Goal: Contribute content: Add original content to the website for others to see

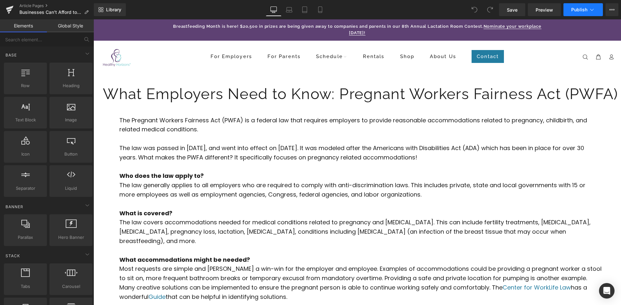
click at [593, 10] on icon at bounding box center [591, 9] width 6 height 6
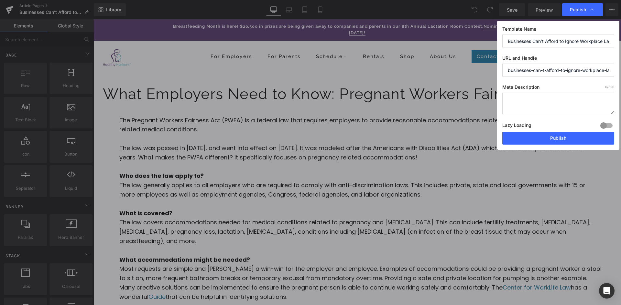
drag, startPoint x: 579, startPoint y: 90, endPoint x: 561, endPoint y: 85, distance: 18.5
click at [543, 28] on label "Template Name" at bounding box center [558, 30] width 112 height 8
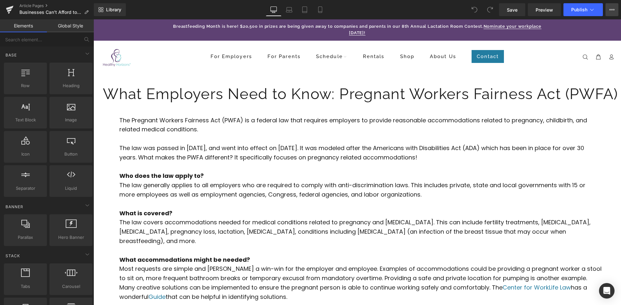
click at [611, 11] on icon at bounding box center [611, 9] width 5 height 5
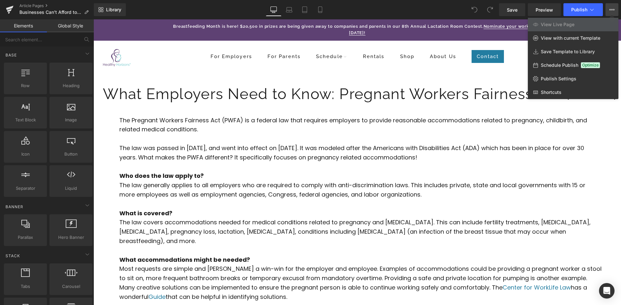
click at [411, 81] on div at bounding box center [356, 162] width 527 height 286
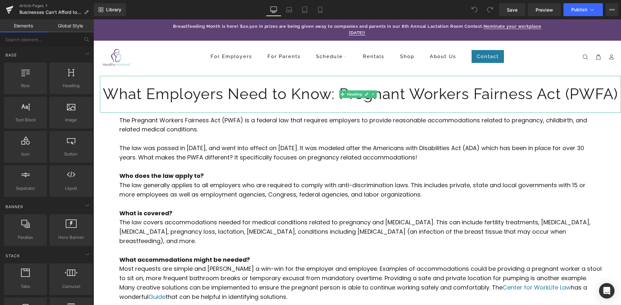
click at [216, 94] on h1 "What Employers Need to Know: Pregnant Workers Fairness Act (PWFA)" at bounding box center [360, 94] width 521 height 24
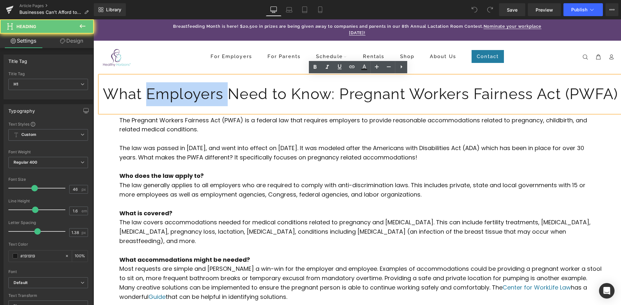
click at [216, 94] on h1 "What Employers Need to Know: Pregnant Workers Fairness Act (PWFA)" at bounding box center [360, 94] width 521 height 24
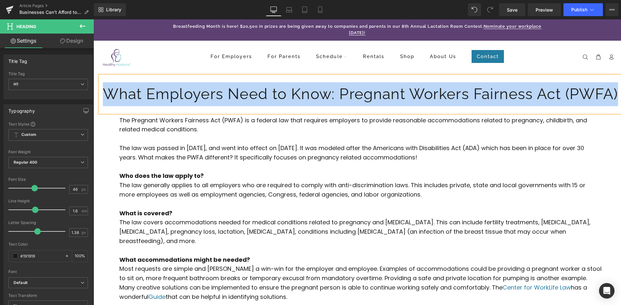
paste div
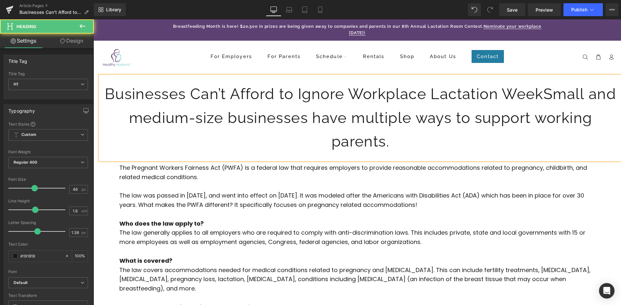
drag, startPoint x: 539, startPoint y: 95, endPoint x: 543, endPoint y: 97, distance: 3.8
click at [539, 96] on h1 "Businesses Can’t Afford to Ignore Workplace Lactation WeekSmall and medium-size…" at bounding box center [360, 117] width 521 height 71
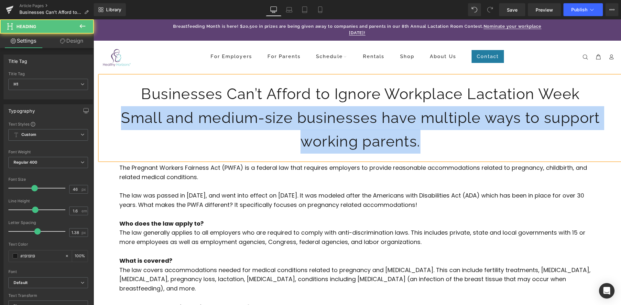
drag, startPoint x: 426, startPoint y: 146, endPoint x: 118, endPoint y: 126, distance: 308.3
click at [118, 126] on h1 "Small and medium-size businesses have multiple ways to support working parents." at bounding box center [360, 130] width 521 height 48
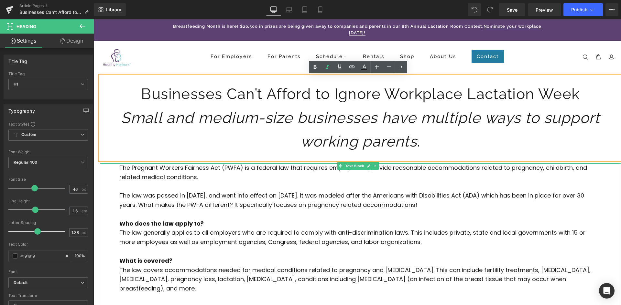
click at [290, 185] on p at bounding box center [360, 186] width 482 height 9
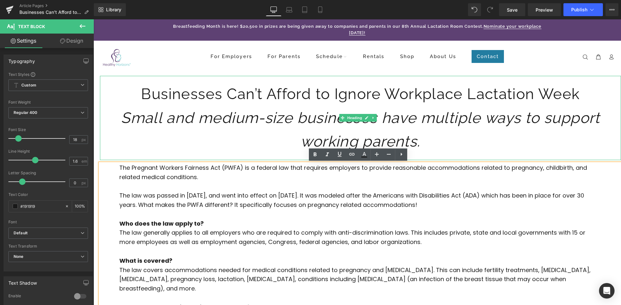
click at [342, 133] on icon "Small and medium-size businesses have multiple ways to support working parents." at bounding box center [360, 129] width 479 height 41
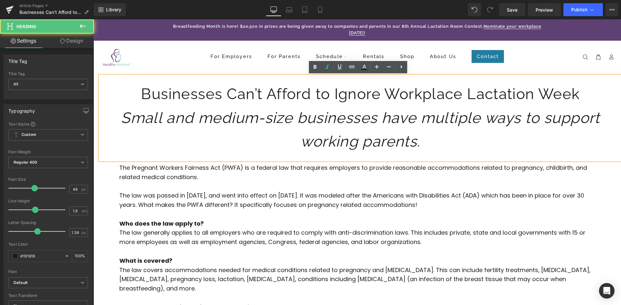
click at [398, 133] on icon "Small and medium-size businesses have multiple ways to support working parents." at bounding box center [360, 129] width 479 height 41
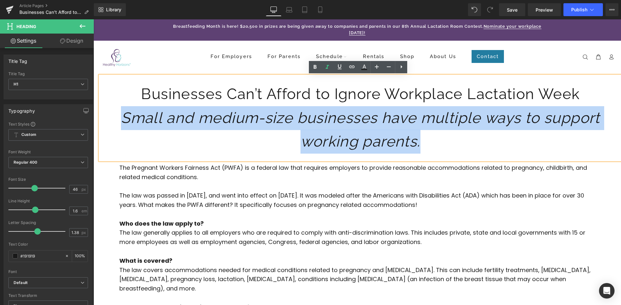
drag, startPoint x: 366, startPoint y: 133, endPoint x: 119, endPoint y: 113, distance: 247.5
click at [119, 113] on h1 "Small and medium-size businesses have multiple ways to support working parents." at bounding box center [360, 130] width 521 height 48
drag, startPoint x: 122, startPoint y: 117, endPoint x: 432, endPoint y: 156, distance: 313.0
click at [432, 156] on div "Businesses Can’t Afford to Ignore Workplace Lactation Week Small and medium-siz…" at bounding box center [360, 118] width 521 height 84
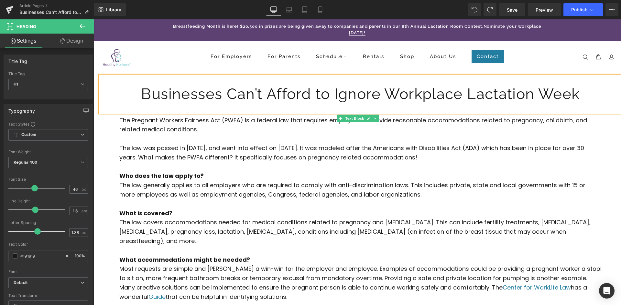
click at [168, 131] on p "The Pregnant Workers Fairness Act (PWFA) is a federal law that requires employe…" at bounding box center [360, 125] width 482 height 19
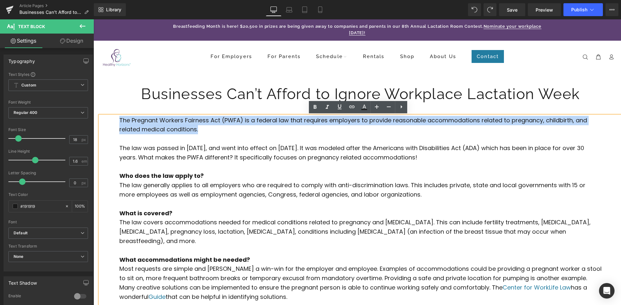
drag, startPoint x: 206, startPoint y: 132, endPoint x: 117, endPoint y: 121, distance: 90.0
click at [117, 121] on div "The Pregnant Workers Fairness Act (PWFA) is a federal law that requires employe…" at bounding box center [360, 260] width 521 height 289
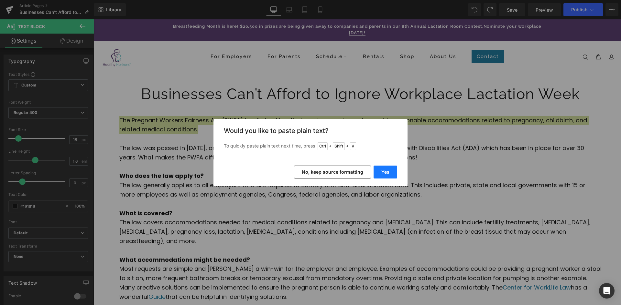
click at [381, 175] on button "Yes" at bounding box center [385, 172] width 24 height 13
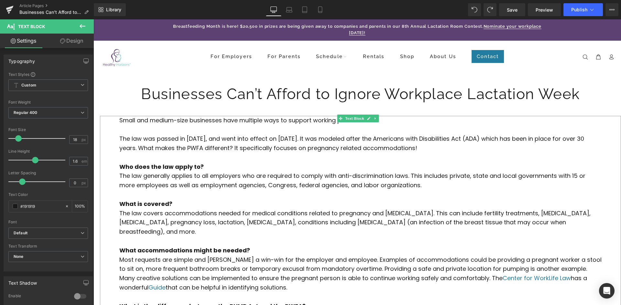
click at [307, 150] on p "The law was passed in [DATE], and went into effect on [DATE]. It was modeled af…" at bounding box center [360, 143] width 482 height 19
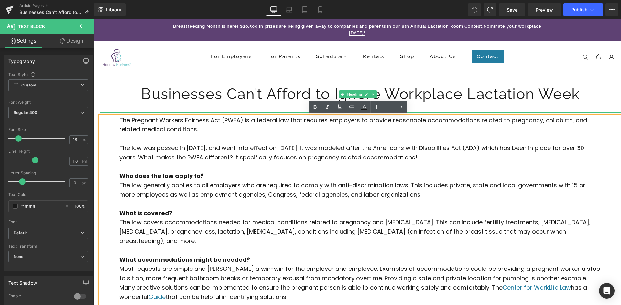
click at [299, 95] on h1 "Businesses Can’t Afford to Ignore Workplace Lactation Week" at bounding box center [360, 94] width 521 height 24
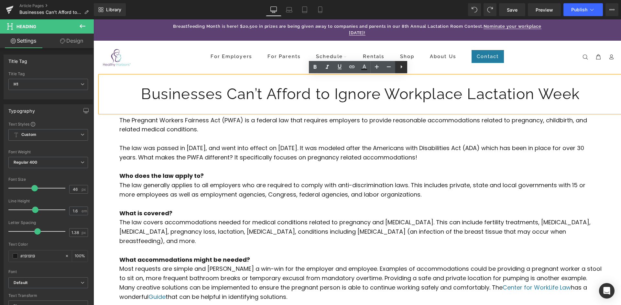
click at [401, 69] on icon at bounding box center [401, 67] width 8 height 8
drag, startPoint x: 444, startPoint y: 100, endPoint x: 420, endPoint y: 124, distance: 34.1
click at [444, 100] on h1 "Businesses Can’t Afford to Ignore Workplace Lactation Week" at bounding box center [360, 94] width 521 height 24
click at [406, 132] on p "The Pregnant Workers Fairness Act (PWFA) is a federal law that requires employe…" at bounding box center [360, 125] width 482 height 19
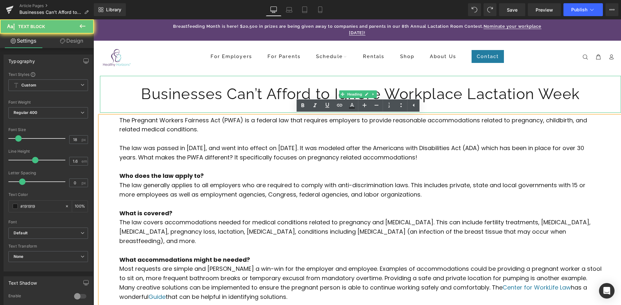
click at [210, 93] on h1 "Businesses Can’t Afford to Ignore Workplace Lactation Week" at bounding box center [360, 94] width 521 height 24
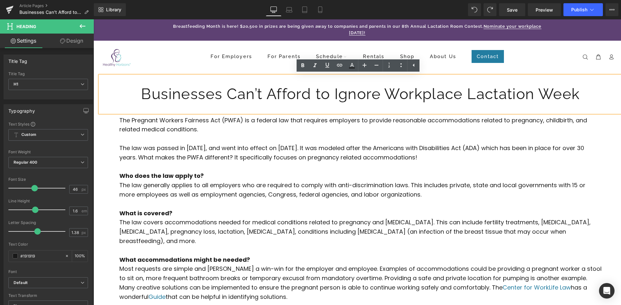
click at [348, 153] on p "The law was passed in [DATE], and went into effect on [DATE]. It was modeled af…" at bounding box center [360, 153] width 482 height 19
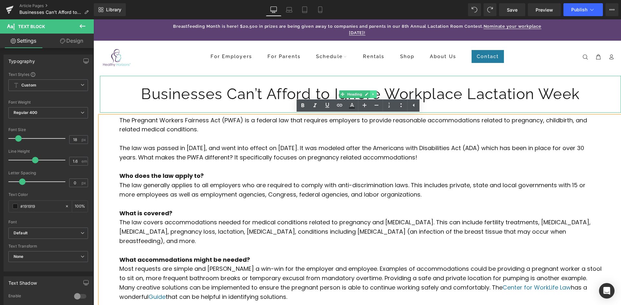
click at [375, 93] on icon at bounding box center [373, 94] width 4 height 4
click at [368, 95] on icon at bounding box center [370, 94] width 4 height 4
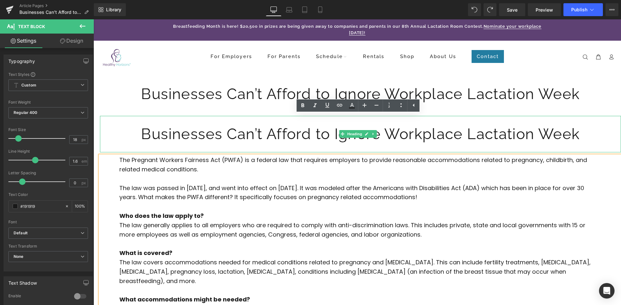
click at [218, 135] on h1 "Businesses Can’t Afford to Ignore Workplace Lactation Week" at bounding box center [360, 134] width 521 height 24
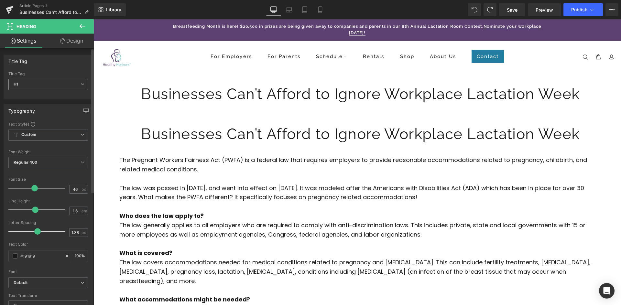
click at [80, 85] on icon at bounding box center [82, 84] width 4 height 4
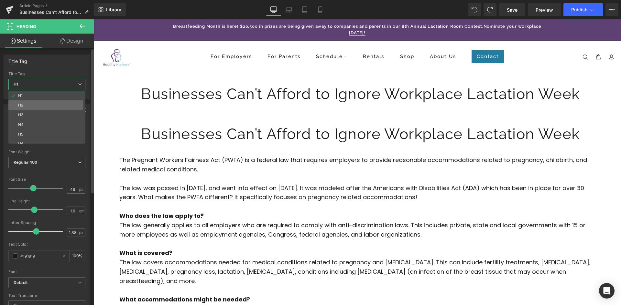
click at [62, 104] on li "H2" at bounding box center [48, 106] width 80 height 10
type input "24"
type input "1.4"
type input "0"
type input "100"
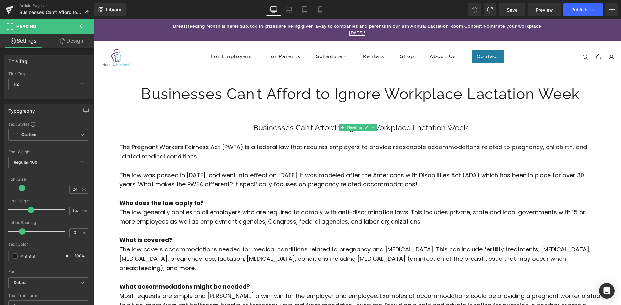
click at [307, 130] on h2 "Businesses Can’t Afford to Ignore Workplace Lactation Week" at bounding box center [360, 127] width 521 height 11
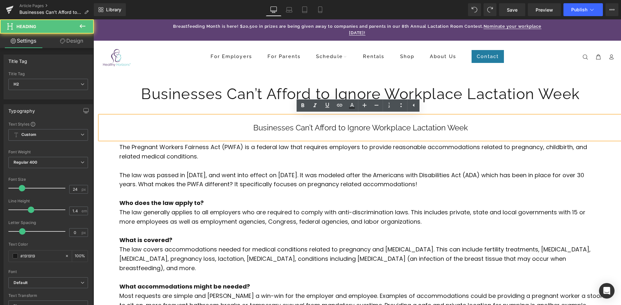
click at [304, 131] on h2 "Businesses Can’t Afford to Ignore Workplace Lactation Week" at bounding box center [360, 127] width 521 height 11
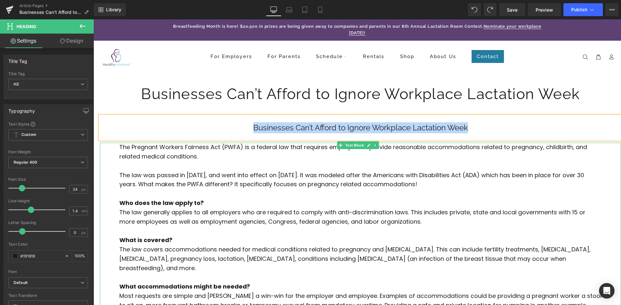
paste div
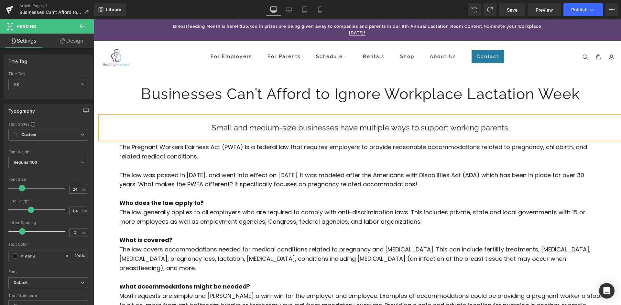
click at [283, 151] on p "The Pregnant Workers Fairness Act (PWFA) is a federal law that requires employe…" at bounding box center [360, 152] width 482 height 19
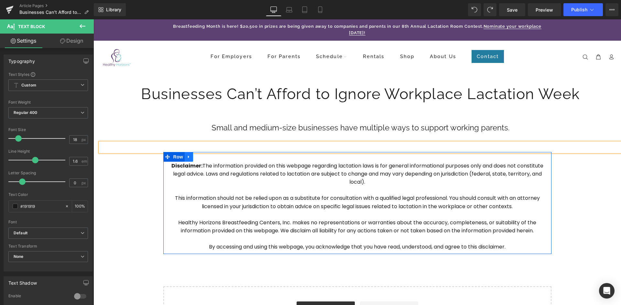
click at [188, 159] on icon at bounding box center [188, 156] width 5 height 5
click at [203, 159] on icon at bounding box center [205, 157] width 5 height 5
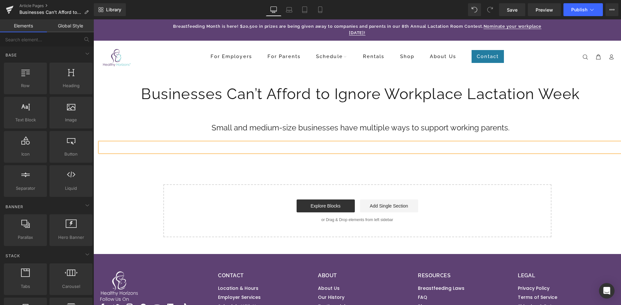
click at [206, 148] on p at bounding box center [360, 147] width 482 height 9
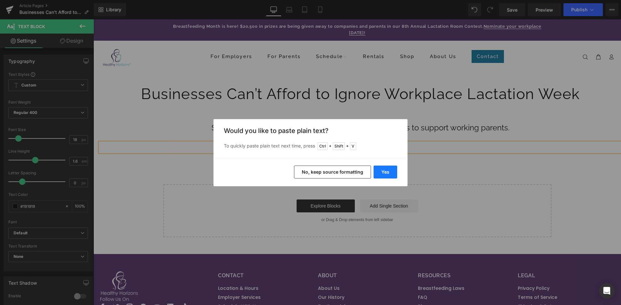
click at [388, 175] on button "Yes" at bounding box center [385, 172] width 24 height 13
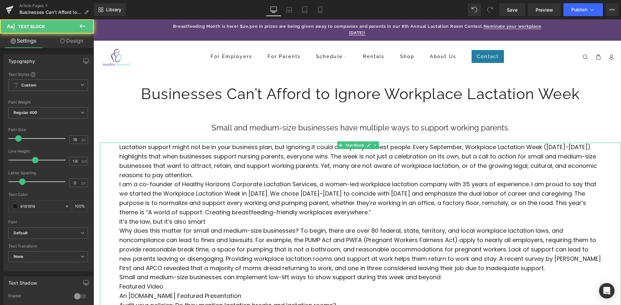
click at [237, 174] on p "Lactation support might not be in your business plan, but ignoring it could cos…" at bounding box center [360, 161] width 482 height 37
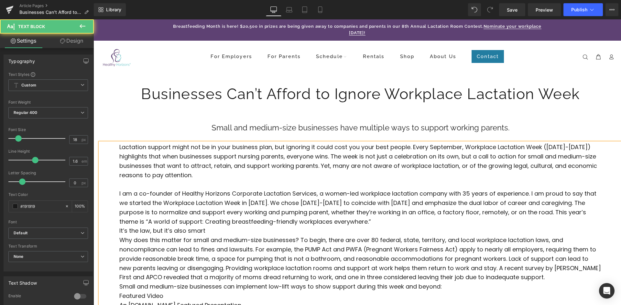
click at [257, 234] on p "It’s the law, but it’s also smart" at bounding box center [360, 231] width 482 height 9
click at [385, 223] on p "I am a co-founder of Healthy Horizons Corporate Lactation Services, a women-led…" at bounding box center [360, 207] width 482 height 37
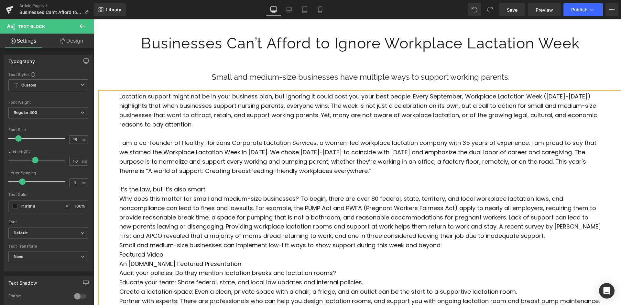
drag, startPoint x: 262, startPoint y: 232, endPoint x: 243, endPoint y: 249, distance: 25.7
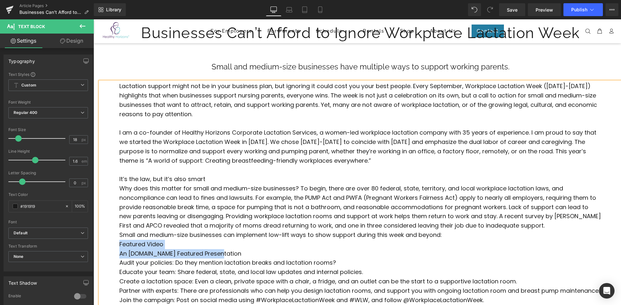
drag, startPoint x: 118, startPoint y: 248, endPoint x: 260, endPoint y: 254, distance: 141.4
click at [260, 254] on div "Lactation support might not be in your business plan, but ignoring it could cos…" at bounding box center [360, 207] width 521 height 251
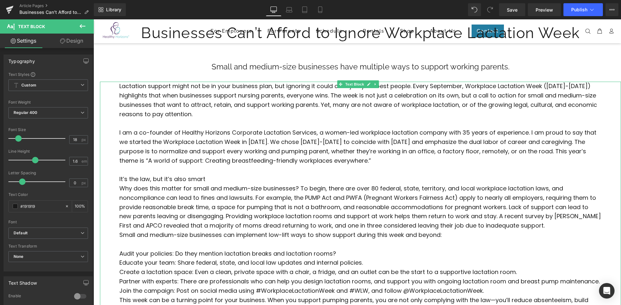
click at [187, 179] on p "It’s the law, but it’s also smart" at bounding box center [360, 179] width 482 height 9
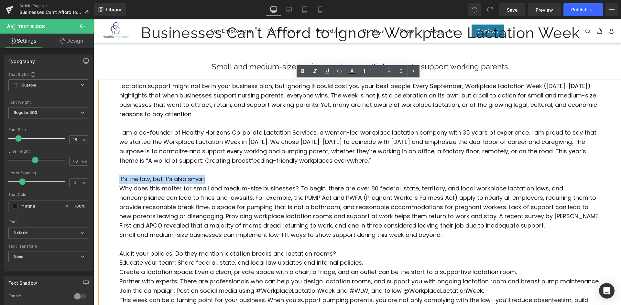
drag, startPoint x: 205, startPoint y: 179, endPoint x: 106, endPoint y: 181, distance: 99.6
click at [106, 181] on div "Lactation support might not be in your business plan, but ignoring it could cos…" at bounding box center [360, 203] width 521 height 242
click at [200, 196] on p "Why does this matter for small and medium-size businesses? To begin, there are …" at bounding box center [360, 207] width 482 height 47
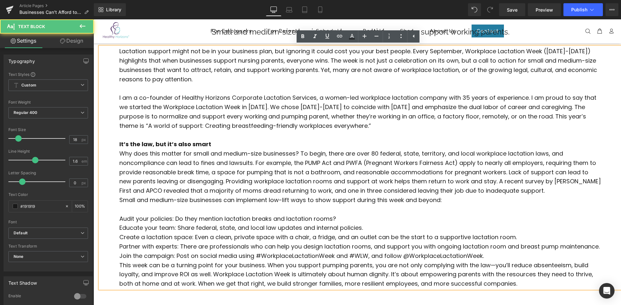
drag, startPoint x: 181, startPoint y: 206, endPoint x: 183, endPoint y: 223, distance: 17.5
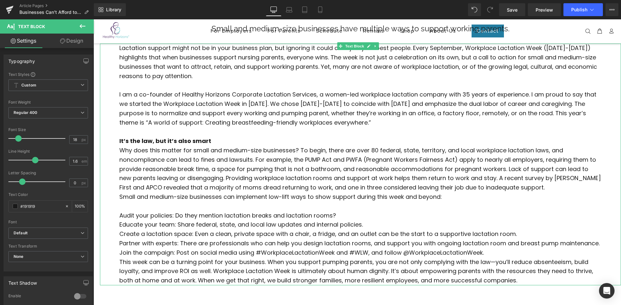
click at [119, 200] on p "Small and medium-size businesses can implement low-lift ways to show support du…" at bounding box center [360, 197] width 482 height 9
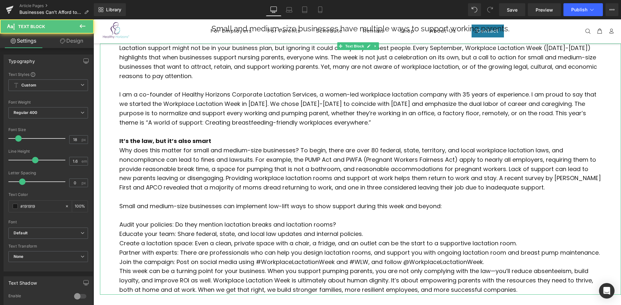
click at [217, 141] on p "It’s the law, but it’s also smart" at bounding box center [360, 141] width 482 height 9
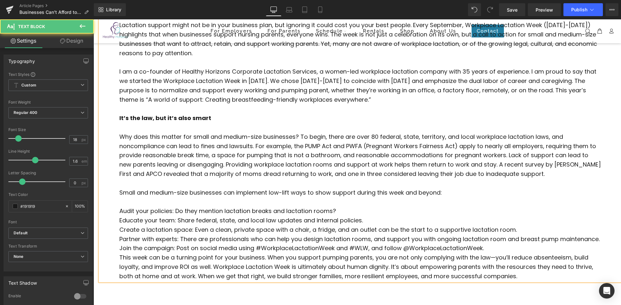
scroll to position [130, 0]
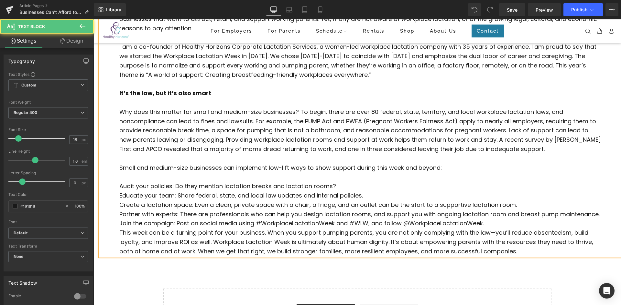
drag, startPoint x: 213, startPoint y: 192, endPoint x: 180, endPoint y: 198, distance: 33.2
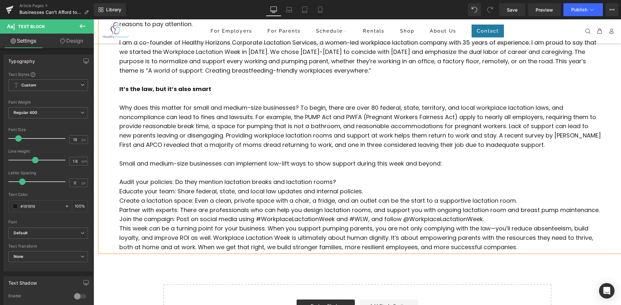
click at [119, 182] on div "Lactation support might not be in your business plan, but ignoring it could cos…" at bounding box center [360, 122] width 521 height 260
click at [397, 42] on icon at bounding box center [401, 41] width 8 height 8
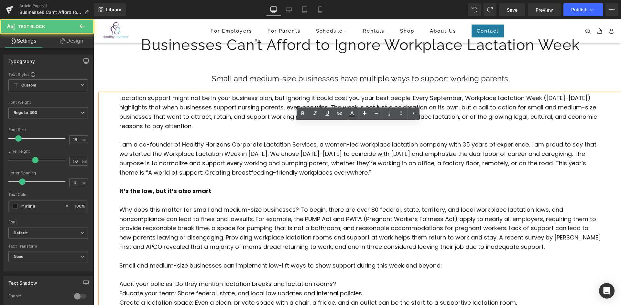
click at [172, 214] on div "Lactation support might not be in your business plan, but ignoring it could cos…" at bounding box center [360, 224] width 521 height 260
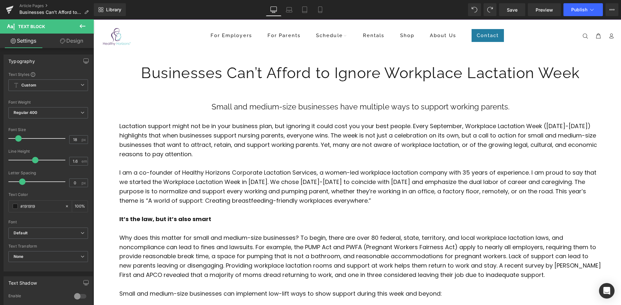
scroll to position [19, 0]
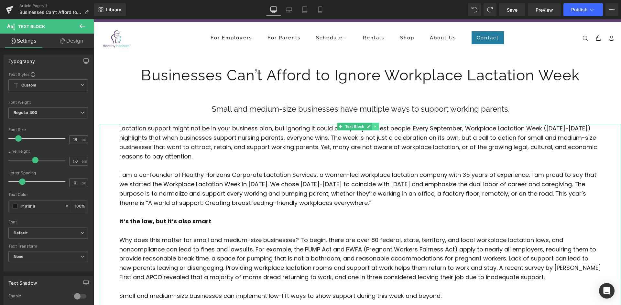
click at [375, 125] on icon at bounding box center [375, 127] width 4 height 4
click at [373, 126] on icon at bounding box center [372, 127] width 4 height 4
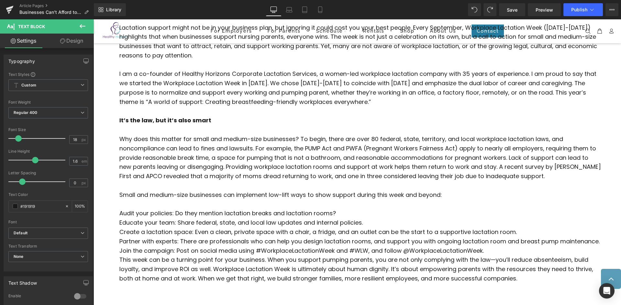
scroll to position [371, 0]
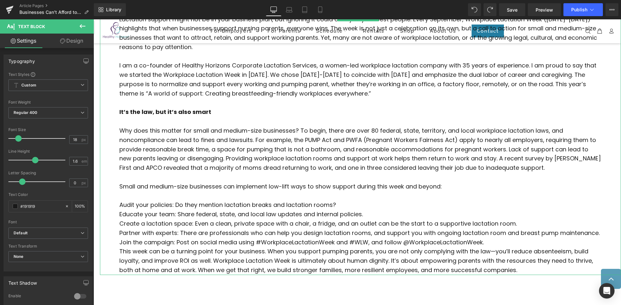
click at [435, 173] on p "Why does this matter for small and medium-size businesses? To begin, there are …" at bounding box center [360, 149] width 482 height 47
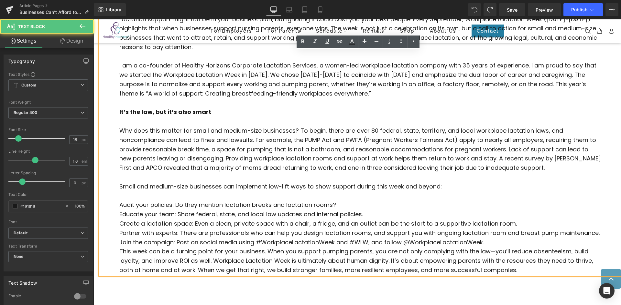
click at [200, 182] on p at bounding box center [360, 177] width 482 height 9
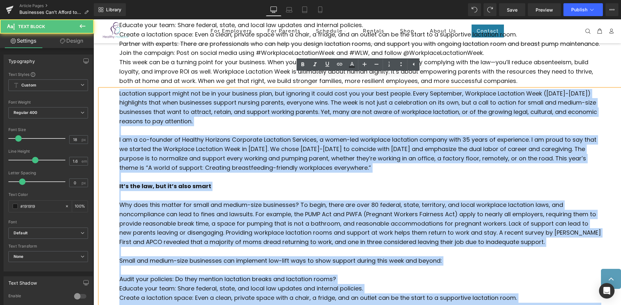
scroll to position [478, 0]
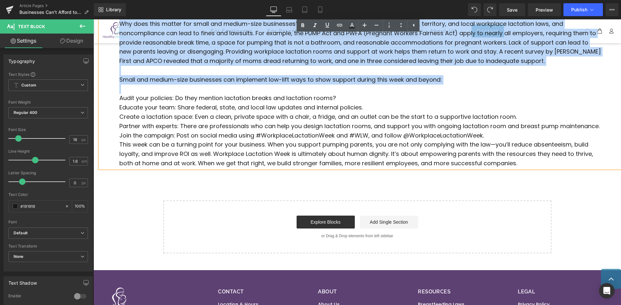
drag, startPoint x: 167, startPoint y: 185, endPoint x: 458, endPoint y: 94, distance: 304.4
click at [458, 94] on div "Lactation support might not be in your business plan, but ignoring it could cos…" at bounding box center [360, 38] width 521 height 260
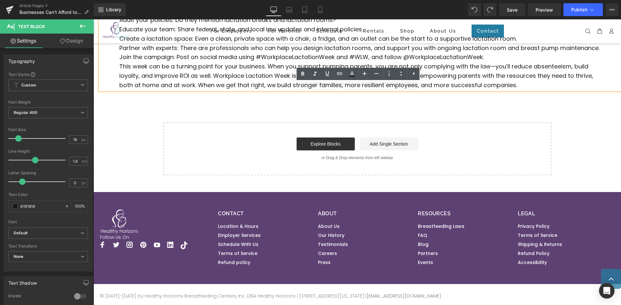
scroll to position [310, 0]
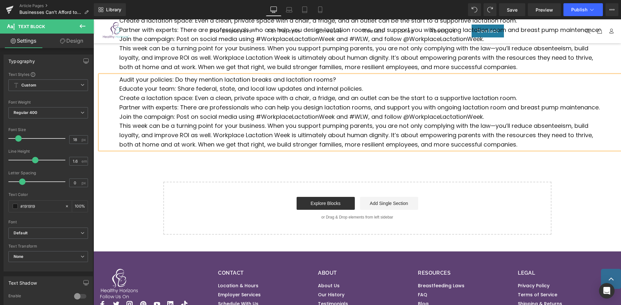
click at [434, 103] on p "Create a lactation space: Even a clean, private space with a chair, a fridge, a…" at bounding box center [360, 98] width 482 height 9
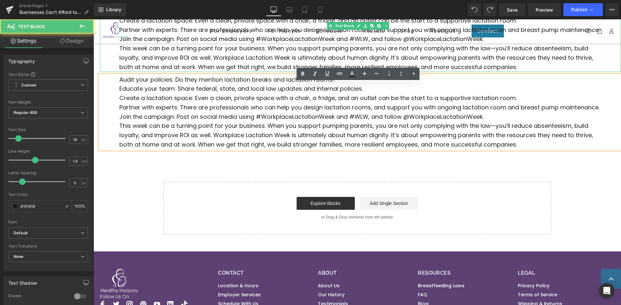
click at [463, 61] on p "This week can be a turning point for your business. When you support pumping pa…" at bounding box center [360, 58] width 482 height 28
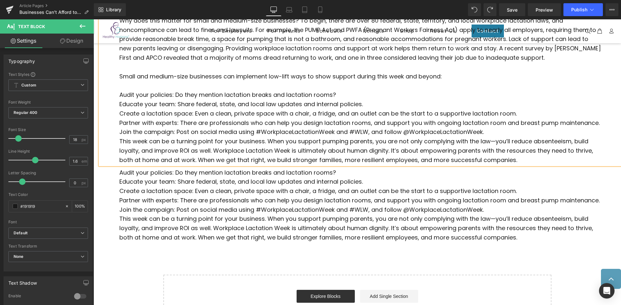
scroll to position [217, 0]
click at [147, 120] on p "Partner with experts: There are professionals who can help you design lactation…" at bounding box center [360, 123] width 482 height 9
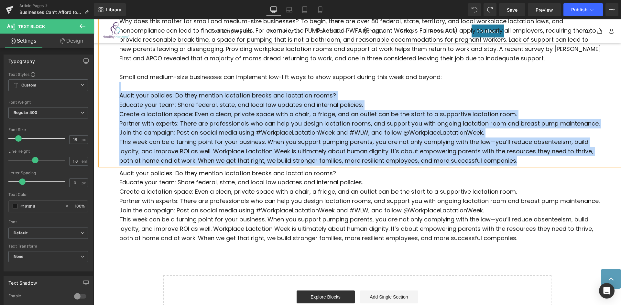
drag, startPoint x: 142, startPoint y: 95, endPoint x: 538, endPoint y: 168, distance: 402.7
click at [538, 165] on div "Lactation support might not be in your business plan, but ignoring it could cos…" at bounding box center [360, 35] width 521 height 260
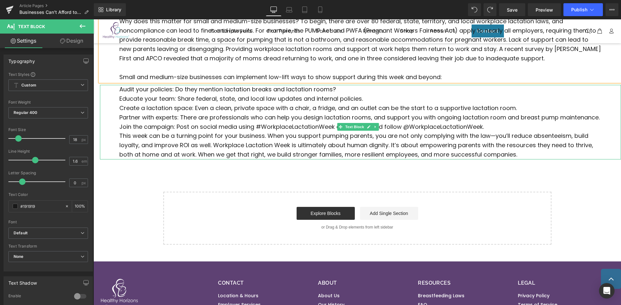
click at [185, 148] on p "This week can be a turning point for your business. When you support pumping pa…" at bounding box center [360, 146] width 482 height 28
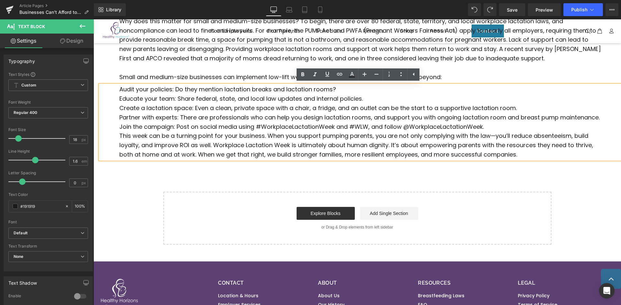
click at [137, 207] on div "Businesses Can’t Afford to Ignore Workplace Lactation Week Heading Small and me…" at bounding box center [356, 40] width 527 height 410
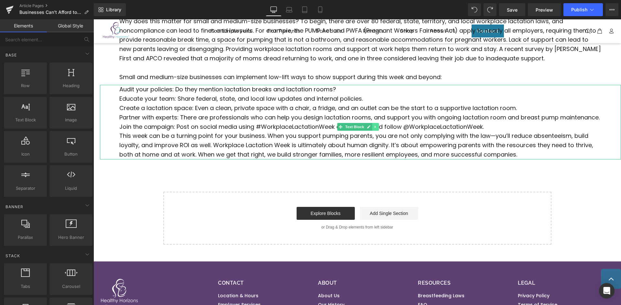
click at [374, 127] on icon at bounding box center [375, 127] width 4 height 4
click at [371, 128] on icon at bounding box center [372, 127] width 4 height 4
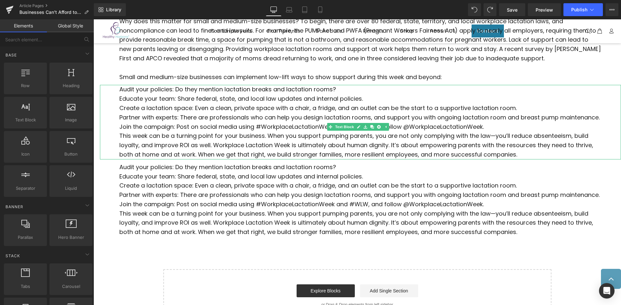
click at [167, 148] on p "This week can be a turning point for your business. When you support pumping pa…" at bounding box center [360, 146] width 482 height 28
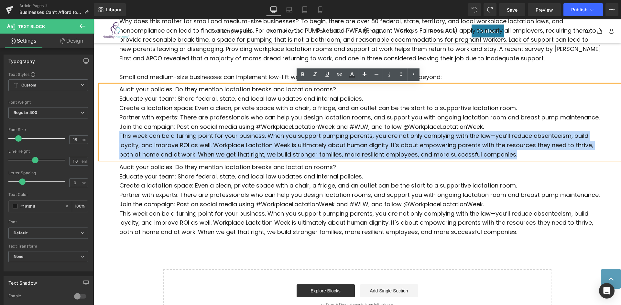
drag, startPoint x: 119, startPoint y: 145, endPoint x: 534, endPoint y: 166, distance: 415.9
click at [534, 159] on div "Audit your policies: Do they mention lactation breaks and lactation rooms? Educ…" at bounding box center [360, 122] width 521 height 74
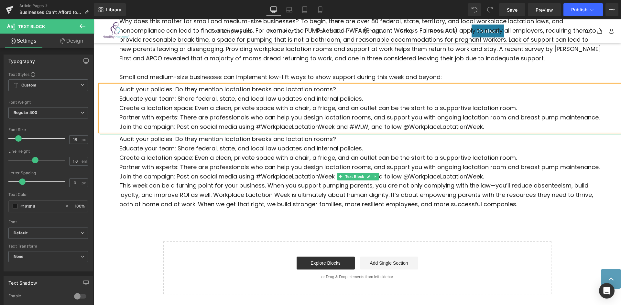
click at [118, 148] on div "Audit your policies: Do they mention lactation breaks and lactation rooms? Educ…" at bounding box center [360, 172] width 521 height 74
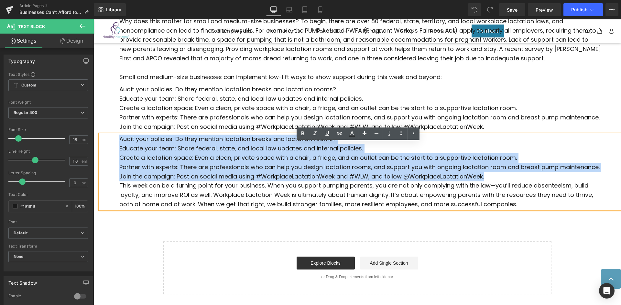
drag, startPoint x: 119, startPoint y: 148, endPoint x: 497, endPoint y: 198, distance: 382.1
click at [497, 198] on div "Audit your policies: Do they mention lactation breaks and lactation rooms? Educ…" at bounding box center [360, 172] width 521 height 74
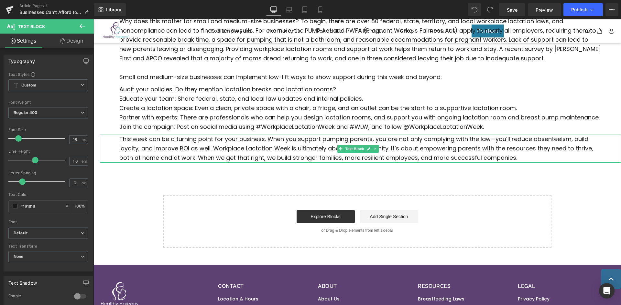
click at [486, 162] on span "This week can be a turning point for your business. When you support pumping pa…" at bounding box center [355, 148] width 473 height 27
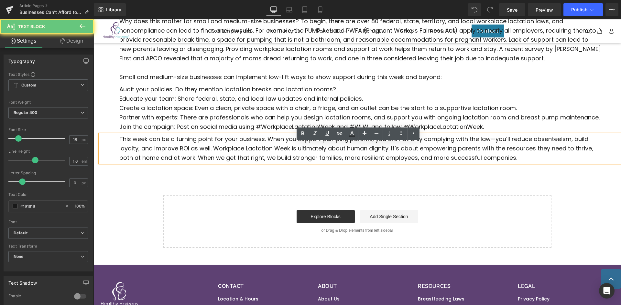
click at [522, 163] on p "This week can be a turning point for your business. When you support pumping pa…" at bounding box center [360, 149] width 482 height 28
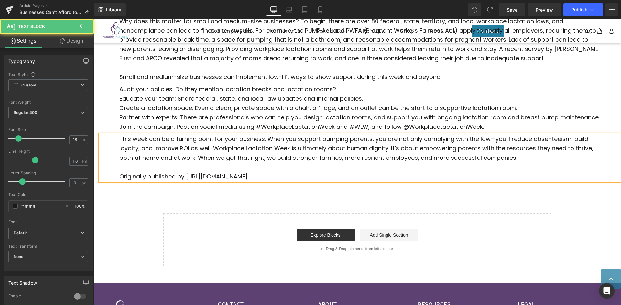
drag, startPoint x: 186, startPoint y: 185, endPoint x: 109, endPoint y: 229, distance: 89.3
click at [186, 181] on span "Originally published by [URL][DOMAIN_NAME]" at bounding box center [183, 177] width 128 height 8
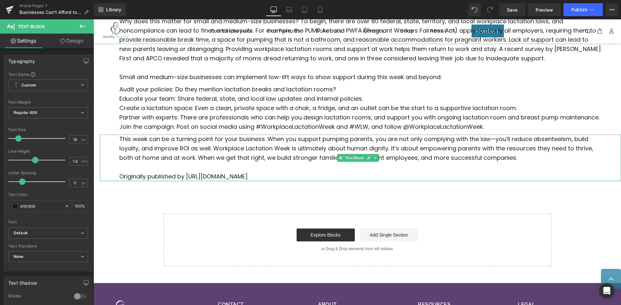
click at [179, 181] on span "Originally published by [URL][DOMAIN_NAME]" at bounding box center [183, 177] width 128 height 8
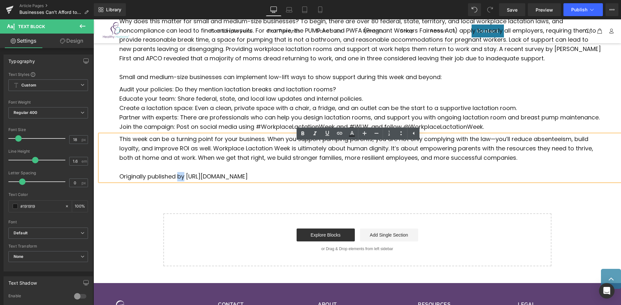
drag, startPoint x: 185, startPoint y: 187, endPoint x: 179, endPoint y: 187, distance: 6.5
click at [179, 181] on span "Originally published by [URL][DOMAIN_NAME]" at bounding box center [183, 177] width 128 height 8
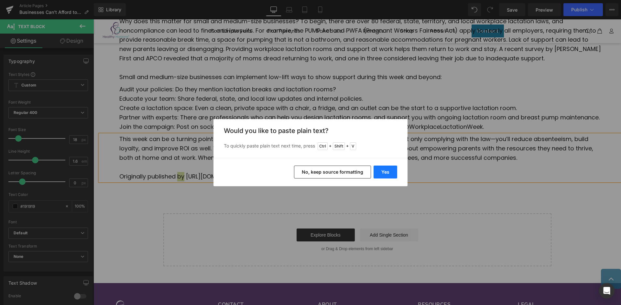
click at [378, 175] on button "Yes" at bounding box center [385, 172] width 24 height 13
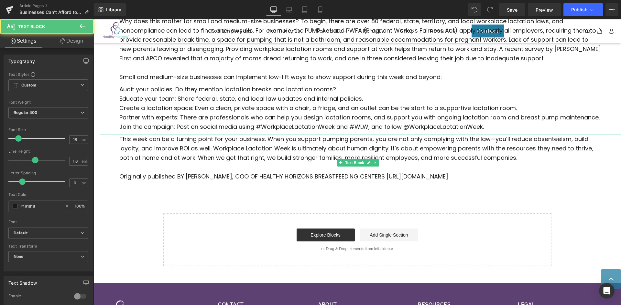
click at [185, 181] on span "Originally published BY [PERSON_NAME], COO OF HEALTHY HORIZONS BREASTFEEDING CE…" at bounding box center [283, 177] width 329 height 8
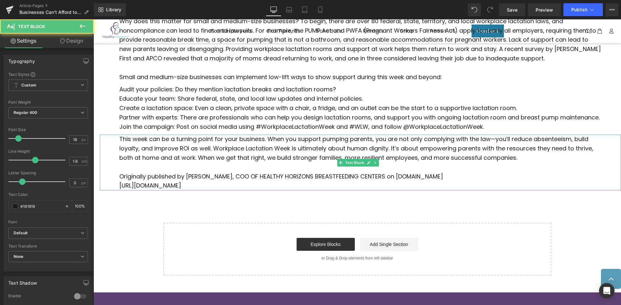
click at [367, 181] on span "Originally published by [PERSON_NAME], COO OF HEALTHY HORIZONS BREASTFEEDING CE…" at bounding box center [281, 177] width 324 height 8
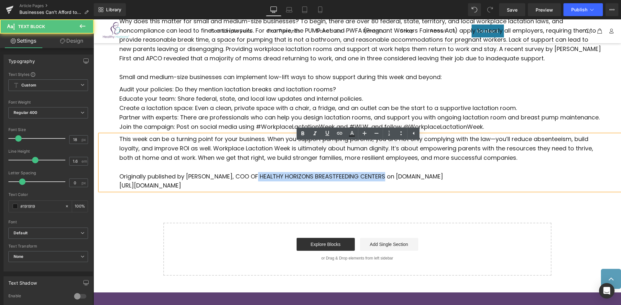
drag, startPoint x: 384, startPoint y: 186, endPoint x: 257, endPoint y: 186, distance: 127.0
click at [257, 181] on span "Originally published by [PERSON_NAME], COO OF HEALTHY HORIZONS BREASTFEEDING CE…" at bounding box center [281, 177] width 324 height 8
click at [200, 181] on span "Originally published by [PERSON_NAME], COO OF HEALTHY HORIZONS BREASTFEEDING CE…" at bounding box center [281, 177] width 324 height 8
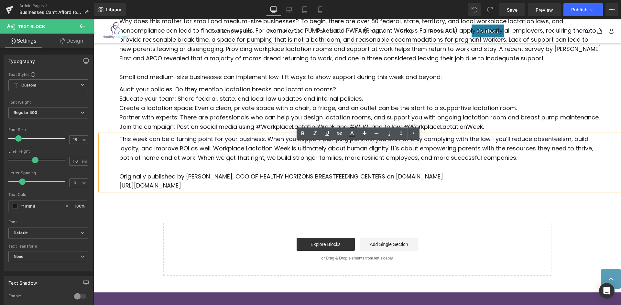
click at [192, 181] on span "Originally published by [PERSON_NAME], COO OF HEALTHY HORIZONS BREASTFEEDING CE…" at bounding box center [281, 177] width 324 height 8
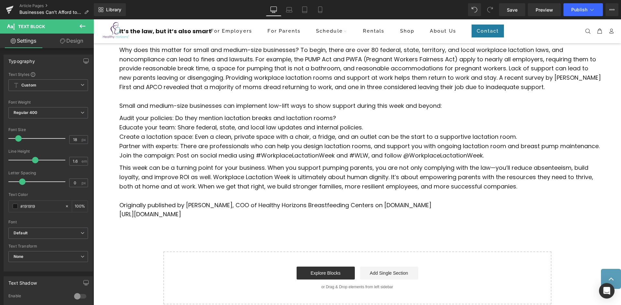
scroll to position [185, 0]
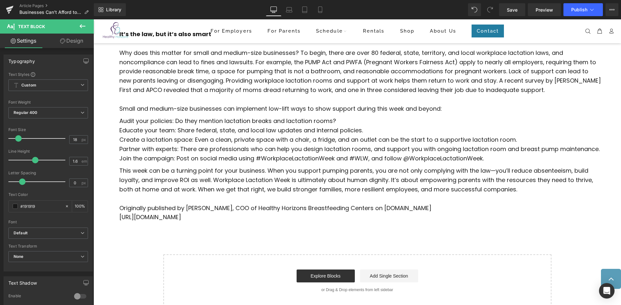
click at [387, 154] on p "Partner with experts: There are professionals who can help you design lactation…" at bounding box center [360, 149] width 482 height 9
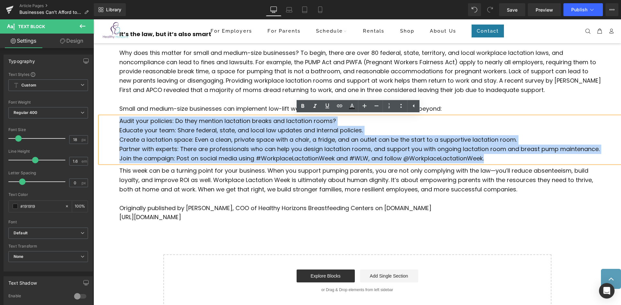
drag, startPoint x: 493, startPoint y: 170, endPoint x: 96, endPoint y: 119, distance: 400.4
click at [93, 120] on html "Close For Employers For Parents Schedule Rentals Shop About Us Contact Back Sch…" at bounding box center [356, 136] width 527 height 603
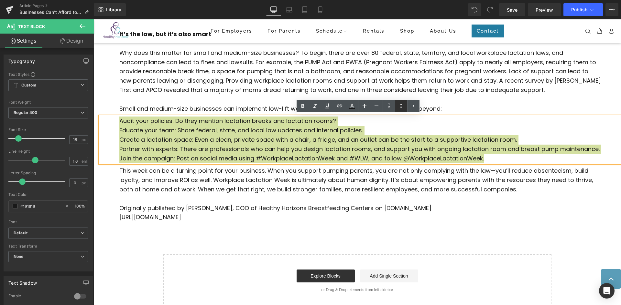
click at [399, 107] on icon at bounding box center [401, 106] width 8 height 8
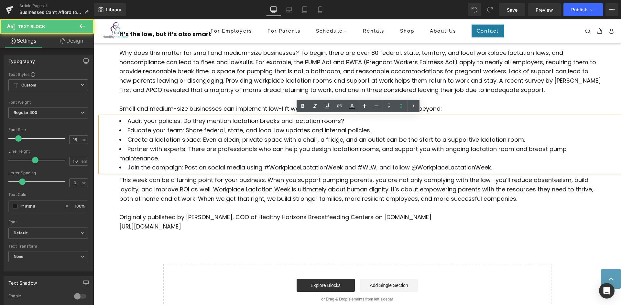
click at [188, 142] on li "Create a lactation space: Even a clean, private space with a chair, a fridge, a…" at bounding box center [360, 139] width 482 height 9
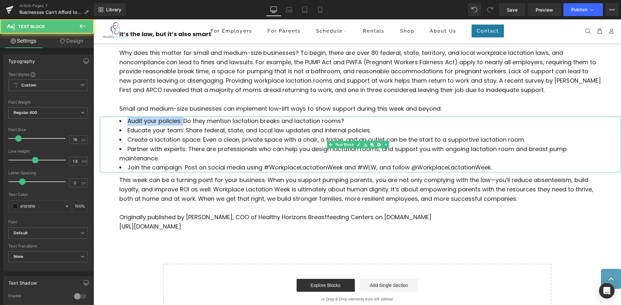
drag, startPoint x: 184, startPoint y: 122, endPoint x: 119, endPoint y: 123, distance: 64.6
click at [119, 123] on li "Audit your policies: Do they mention lactation breaks and lactation rooms?" at bounding box center [360, 121] width 482 height 9
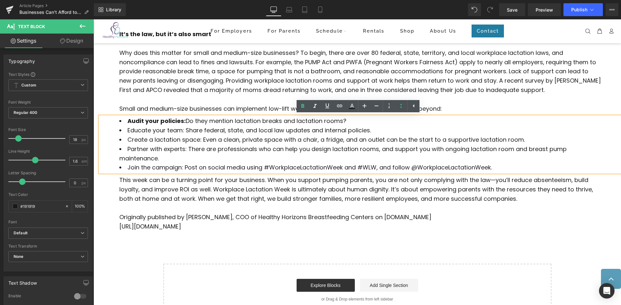
click at [176, 134] on li "Educate your team: Share federal, state, and local law updates and internal pol…" at bounding box center [360, 130] width 482 height 9
drag, startPoint x: 184, startPoint y: 132, endPoint x: 126, endPoint y: 131, distance: 57.9
click at [126, 131] on li "Educate your team: Share federal, state, and local law updates and internal pol…" at bounding box center [360, 130] width 482 height 9
drag, startPoint x: 201, startPoint y: 141, endPoint x: 122, endPoint y: 142, distance: 78.2
click at [122, 142] on li "Create a lactation space: Even a clean, private space with a chair, a fridge, a…" at bounding box center [360, 139] width 482 height 9
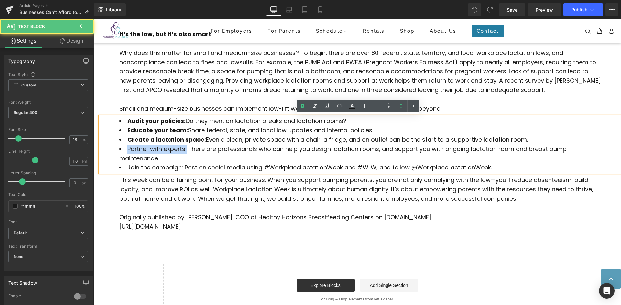
drag, startPoint x: 187, startPoint y: 149, endPoint x: 124, endPoint y: 151, distance: 62.4
click at [124, 151] on li "Partner with experts: There are professionals who can help you design lactation…" at bounding box center [360, 154] width 482 height 19
drag, startPoint x: 184, startPoint y: 168, endPoint x: 118, endPoint y: 168, distance: 66.3
click at [118, 168] on div "Audit your policies: Do they mention lactation breaks and lactation rooms? Educ…" at bounding box center [360, 145] width 521 height 56
click at [198, 162] on li "Partner with experts: There are professionals who can help you design lactation…" at bounding box center [360, 154] width 482 height 19
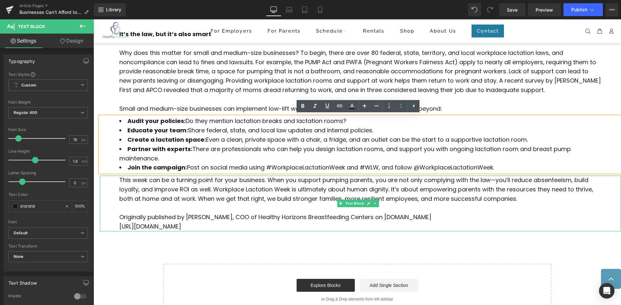
click at [465, 196] on span "This week can be a turning point for your business. When you support pumping pa…" at bounding box center [355, 189] width 473 height 27
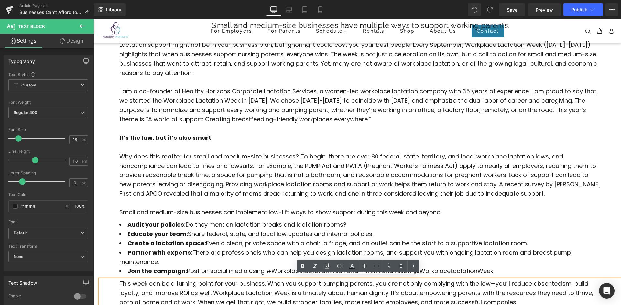
scroll to position [172, 0]
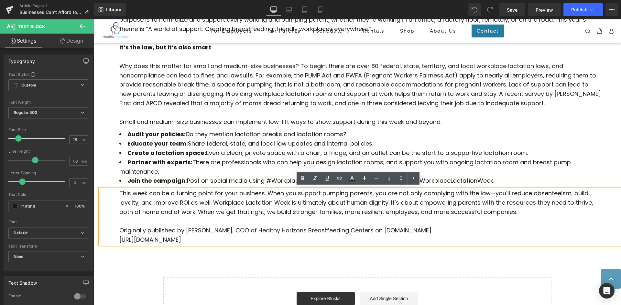
click at [181, 239] on span "[URL][DOMAIN_NAME]" at bounding box center [150, 240] width 62 height 8
drag, startPoint x: 438, startPoint y: 239, endPoint x: 116, endPoint y: 244, distance: 321.9
click at [116, 244] on div "This week can be a turning point for your business. When you support pumping pa…" at bounding box center [360, 217] width 521 height 56
copy span "[URL][DOMAIN_NAME]"
click at [458, 237] on p "[URL][DOMAIN_NAME]" at bounding box center [360, 240] width 482 height 9
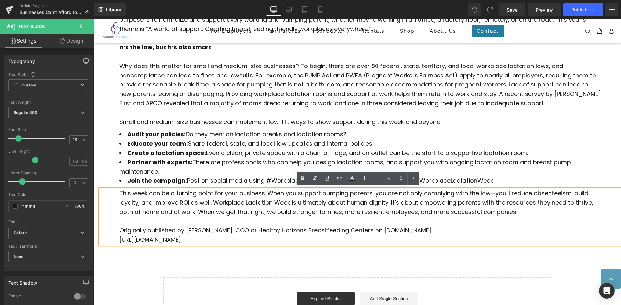
drag, startPoint x: 441, startPoint y: 241, endPoint x: 116, endPoint y: 242, distance: 325.5
click at [116, 242] on div "This week can be a turning point for your business. When you support pumping pa…" at bounding box center [360, 217] width 521 height 56
copy span "[URL][DOMAIN_NAME]"
drag, startPoint x: 448, startPoint y: 240, endPoint x: 439, endPoint y: 240, distance: 8.4
click at [447, 240] on p "[URL][DOMAIN_NAME]" at bounding box center [360, 240] width 482 height 9
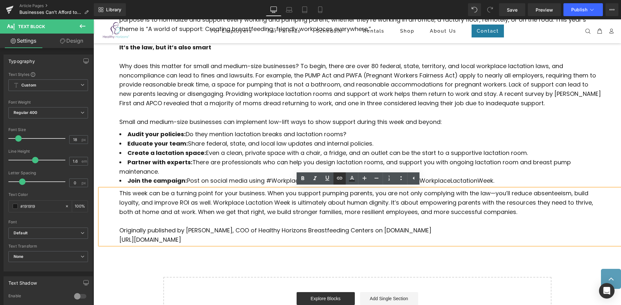
click at [341, 181] on icon at bounding box center [339, 179] width 8 height 8
click at [293, 257] on input "text" at bounding box center [295, 255] width 100 height 16
paste input "[URL][DOMAIN_NAME]"
type input "[URL][DOMAIN_NAME]"
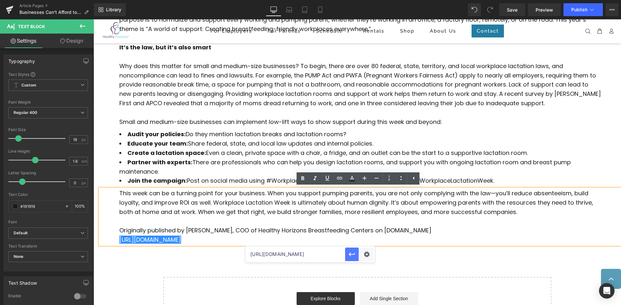
click at [353, 258] on icon "button" at bounding box center [352, 255] width 8 height 8
click at [352, 181] on icon at bounding box center [352, 179] width 8 height 8
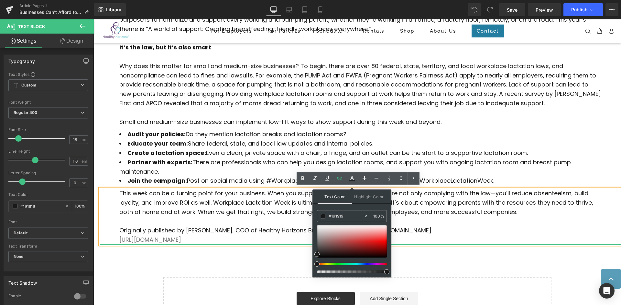
click at [456, 211] on span "This week can be a turning point for your business. When you support pumping pa…" at bounding box center [355, 202] width 473 height 27
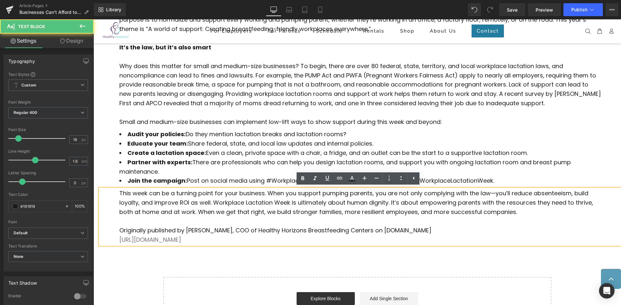
click at [439, 241] on p "[URL][DOMAIN_NAME]" at bounding box center [360, 240] width 482 height 9
click at [350, 178] on icon at bounding box center [352, 179] width 8 height 8
type input "#777777"
type input "100"
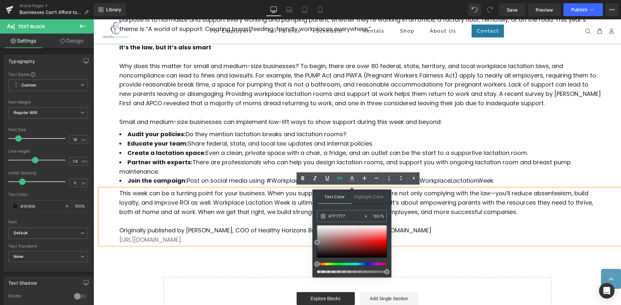
drag, startPoint x: 346, startPoint y: 215, endPoint x: 312, endPoint y: 221, distance: 34.2
click at [312, 221] on div "Text Color Highlight Color rgba(119, 119, 119, 1) #777777 100 % transparent tra…" at bounding box center [351, 234] width 79 height 88
paste input "237da1"
click at [372, 206] on div "Text Color Highlight Color rgba(35, 125, 161, 1) #237da1 100 % transparent tran…" at bounding box center [351, 234] width 79 height 88
click at [407, 260] on div "Businesses Can’t Afford to Ignore Workplace Lactation Week Heading Small and me…" at bounding box center [356, 105] width 527 height 451
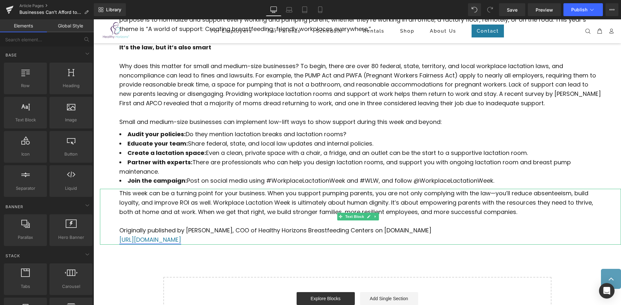
click at [181, 239] on link "[URL][DOMAIN_NAME]" at bounding box center [150, 240] width 62 height 8
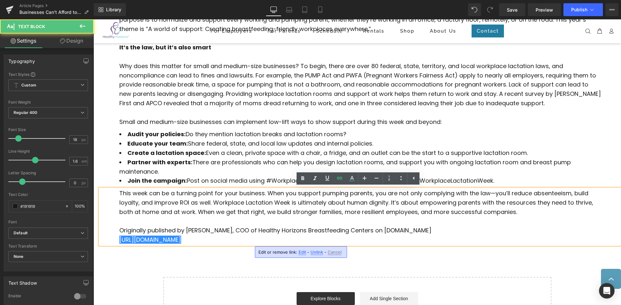
click at [437, 239] on p "[URL][DOMAIN_NAME]" at bounding box center [360, 240] width 482 height 9
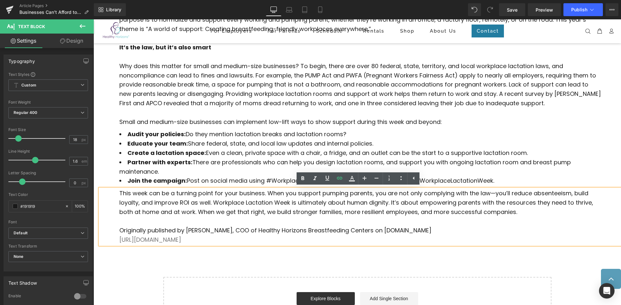
click at [416, 212] on span "This week can be a turning point for your business. When you support pumping pa…" at bounding box center [355, 202] width 473 height 27
click at [181, 239] on link "[URL][DOMAIN_NAME]" at bounding box center [150, 240] width 62 height 8
drag, startPoint x: 436, startPoint y: 239, endPoint x: 117, endPoint y: 241, distance: 319.7
click at [117, 241] on div "This week can be a turning point for your business. When you support pumping pa…" at bounding box center [360, 217] width 521 height 56
click at [351, 178] on icon at bounding box center [352, 178] width 4 height 4
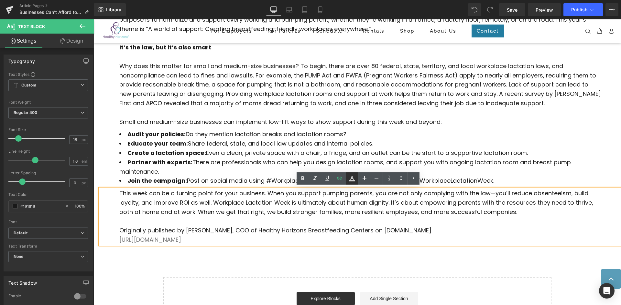
type input "#777777"
type input "100"
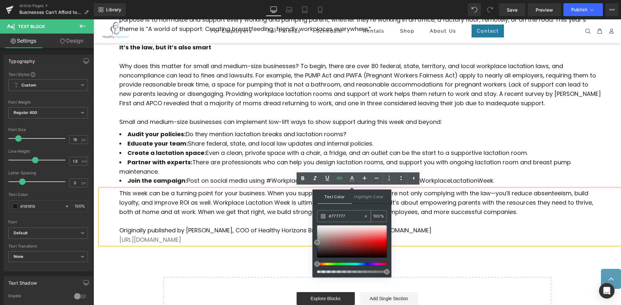
click at [339, 216] on input "#777777" at bounding box center [345, 216] width 35 height 7
type input "0"
paste input "#237da1"
type input "#237da1"
type input "100"
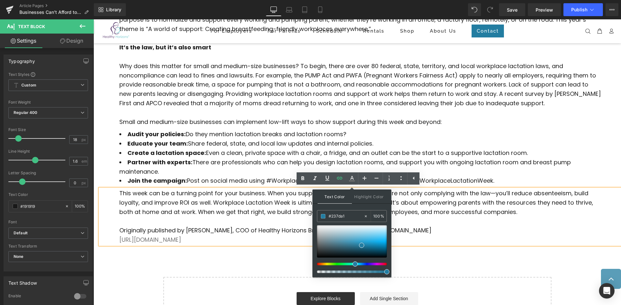
click at [357, 206] on div "Text Color Highlight Color rgba(35, 125, 161, 1) #237da1 100 % transparent tran…" at bounding box center [351, 234] width 79 height 88
click at [362, 200] on span "Highlight Color" at bounding box center [369, 197] width 34 height 14
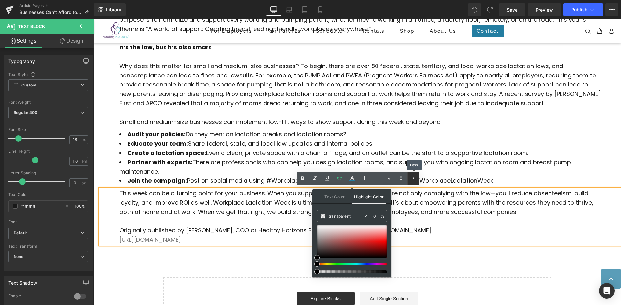
click at [414, 179] on icon at bounding box center [413, 179] width 8 height 8
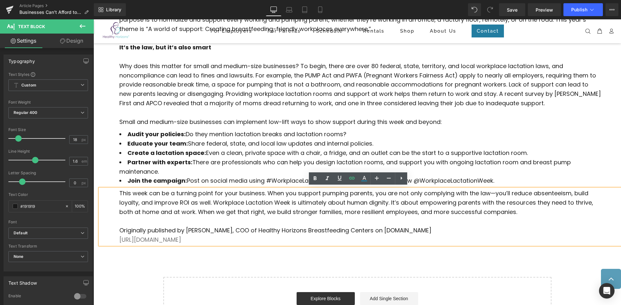
click at [414, 208] on span "This week can be a turning point for your business. When you support pumping pa…" at bounding box center [355, 202] width 473 height 27
click at [408, 231] on p "Originally published by [PERSON_NAME], COO of Healthy Horizons Breastfeeding Ce…" at bounding box center [360, 230] width 482 height 9
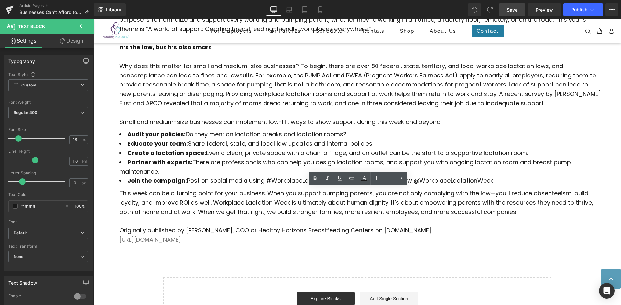
click at [516, 13] on link "Save" at bounding box center [512, 9] width 26 height 13
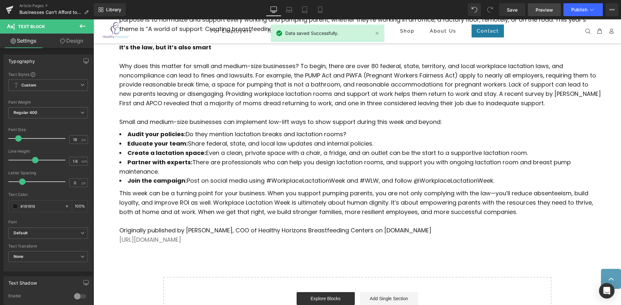
click at [547, 6] on link "Preview" at bounding box center [543, 9] width 33 height 13
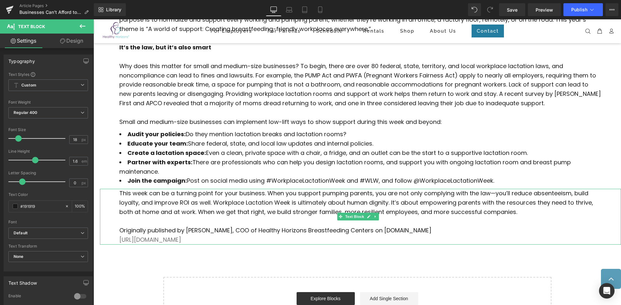
click at [441, 240] on p "[URL][DOMAIN_NAME]" at bounding box center [360, 240] width 482 height 9
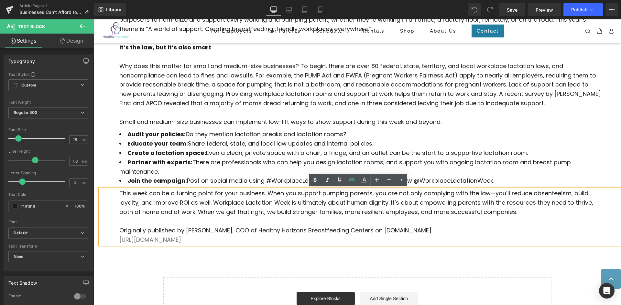
drag, startPoint x: 439, startPoint y: 239, endPoint x: 201, endPoint y: 244, distance: 237.3
click at [201, 244] on p "[URL][DOMAIN_NAME]" at bounding box center [360, 240] width 482 height 9
click at [410, 250] on div "Businesses Can’t Afford to Ignore Workplace Lactation Week Heading Small and me…" at bounding box center [356, 105] width 527 height 451
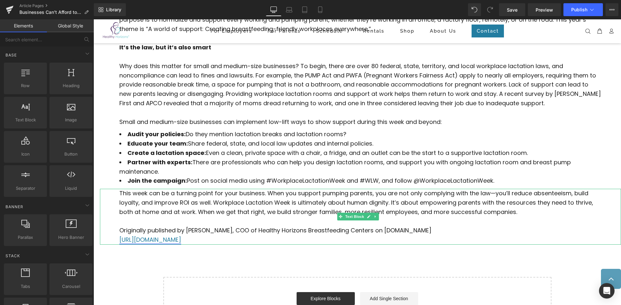
click at [181, 237] on link "[URL][DOMAIN_NAME]" at bounding box center [150, 240] width 62 height 8
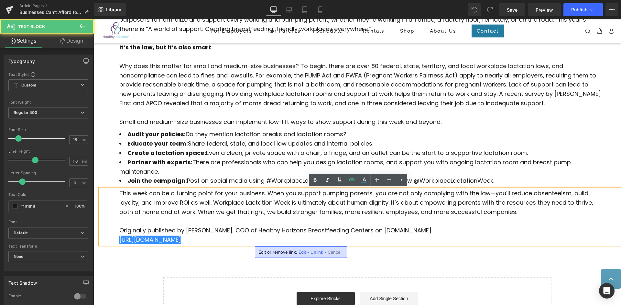
drag, startPoint x: 451, startPoint y: 228, endPoint x: 446, endPoint y: 234, distance: 7.4
click at [451, 228] on p "Originally published by [PERSON_NAME], COO of Healthy Horizons Breastfeeding Ce…" at bounding box center [360, 230] width 482 height 9
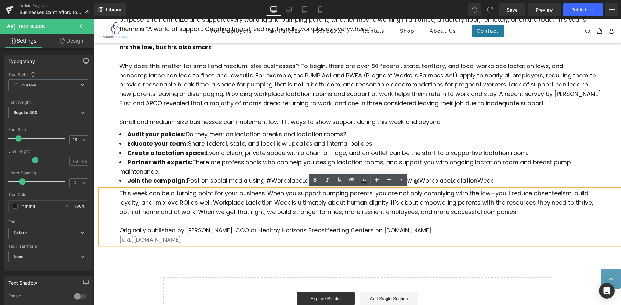
click at [437, 243] on p "[URL][DOMAIN_NAME]" at bounding box center [360, 240] width 482 height 9
click at [366, 183] on icon at bounding box center [364, 182] width 6 height 1
type input "#777777"
type input "100"
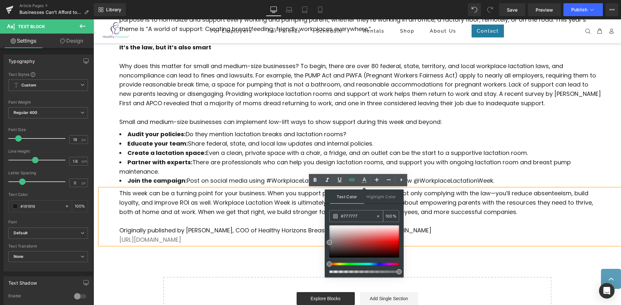
click at [360, 216] on input "#777777" at bounding box center [358, 216] width 35 height 7
paste input "237da1"
click at [366, 205] on div "Text Color Highlight Color rgba(35, 125, 161, 1) #237da1 100 % transparent tran…" at bounding box center [363, 234] width 79 height 88
click at [368, 206] on div "Text Color Highlight Color rgba(35, 125, 161, 1) #237da1 100 % transparent tran…" at bounding box center [363, 234] width 79 height 88
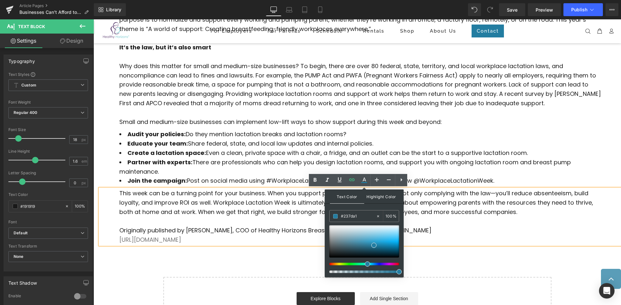
click at [373, 197] on span "Highlight Color" at bounding box center [381, 197] width 34 height 14
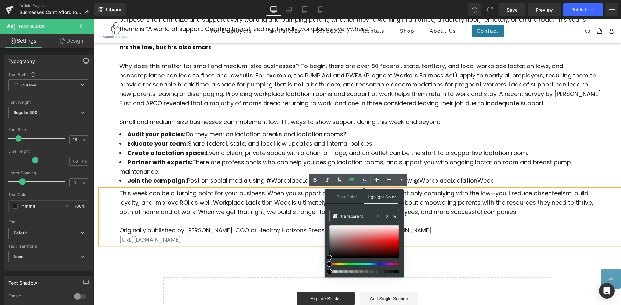
click at [366, 202] on span "Highlight Color" at bounding box center [381, 197] width 34 height 14
click at [353, 195] on span "Text Color" at bounding box center [347, 197] width 34 height 14
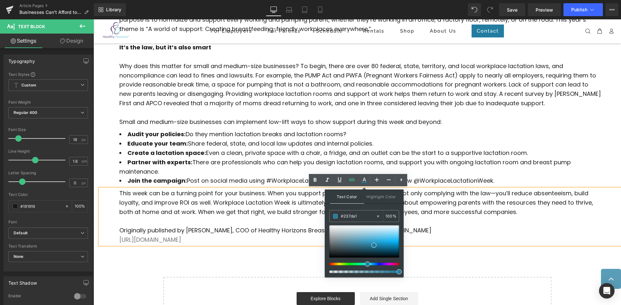
click at [361, 205] on div "Text Color Highlight Color rgba(35, 125, 161, 1) #237da1 100 % transparent tran…" at bounding box center [363, 234] width 79 height 88
click at [364, 214] on input "#237da1" at bounding box center [358, 216] width 35 height 7
click at [322, 254] on div "Businesses Can’t Afford to Ignore Workplace Lactation Week Heading Small and me…" at bounding box center [356, 105] width 527 height 451
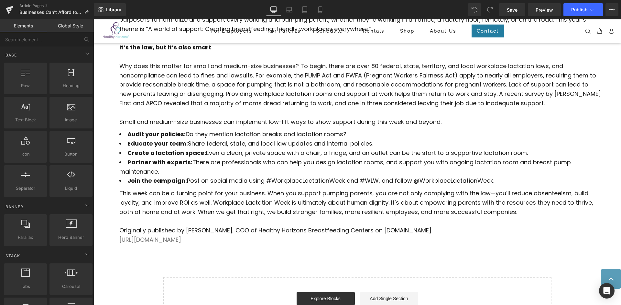
click at [309, 256] on div "Businesses Can’t Afford to Ignore Workplace Lactation Week Heading Small and me…" at bounding box center [356, 105] width 527 height 451
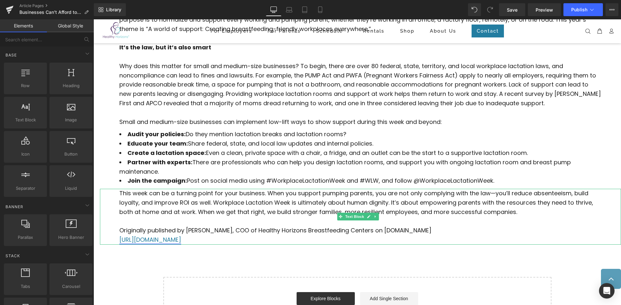
click at [181, 242] on link "[URL][DOMAIN_NAME]" at bounding box center [150, 240] width 62 height 8
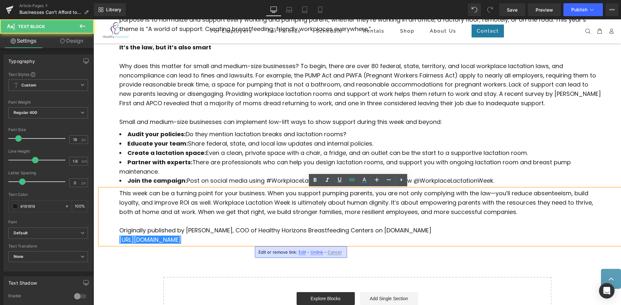
click at [377, 262] on div "Businesses Can’t Afford to Ignore Workplace Lactation Week Heading Small and me…" at bounding box center [356, 105] width 527 height 451
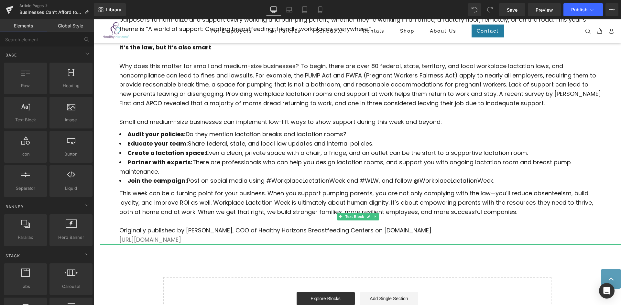
click at [444, 239] on p "[URL][DOMAIN_NAME]" at bounding box center [360, 240] width 482 height 9
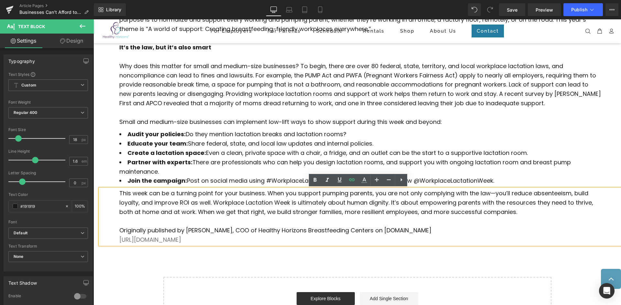
drag, startPoint x: 439, startPoint y: 240, endPoint x: 111, endPoint y: 239, distance: 328.4
click at [111, 239] on div "This week can be a turning point for your business. When you support pumping pa…" at bounding box center [360, 217] width 521 height 56
click at [361, 180] on icon at bounding box center [364, 180] width 8 height 8
type input "#777777"
type input "100"
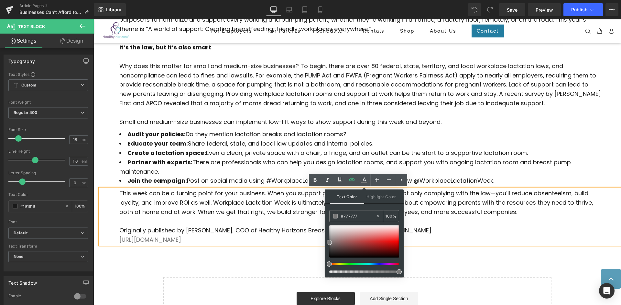
click at [357, 215] on input "#777777" at bounding box center [358, 216] width 35 height 7
type input "#77777"
type input "0"
type input "#7777"
type input "47"
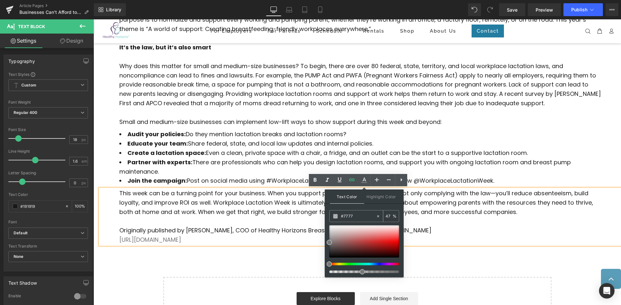
type input "#777"
type input "100"
type input "#77"
type input "0"
type input "#"
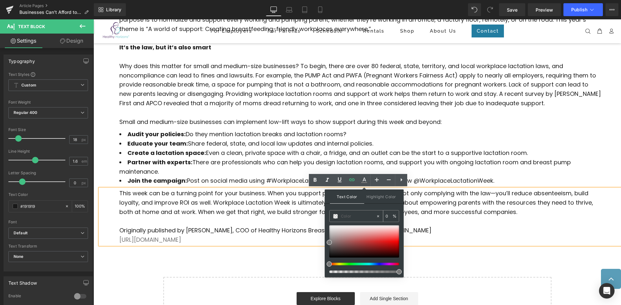
paste input "#237da1"
type input "#237da1"
type input "100"
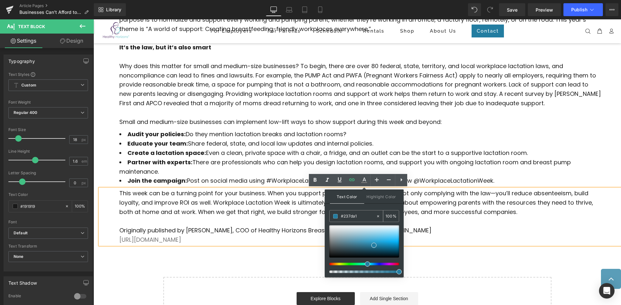
type input "#237da1"
click at [390, 222] on div "100 %" at bounding box center [391, 216] width 16 height 11
click at [392, 218] on input "100" at bounding box center [388, 216] width 7 height 7
click at [399, 222] on div "#237da1 100 %" at bounding box center [364, 216] width 70 height 12
click at [512, 10] on span "Save" at bounding box center [511, 9] width 11 height 7
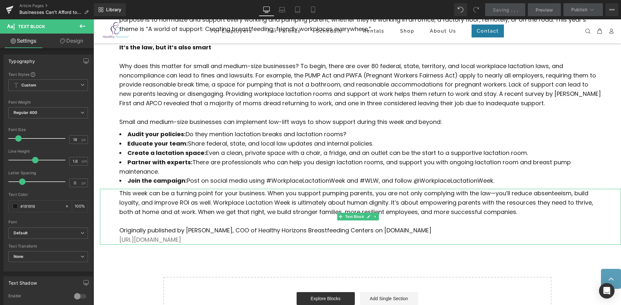
click at [383, 230] on span "Originally published by [PERSON_NAME], COO of Healthy Horizons Breastfeeding Ce…" at bounding box center [275, 231] width 312 height 8
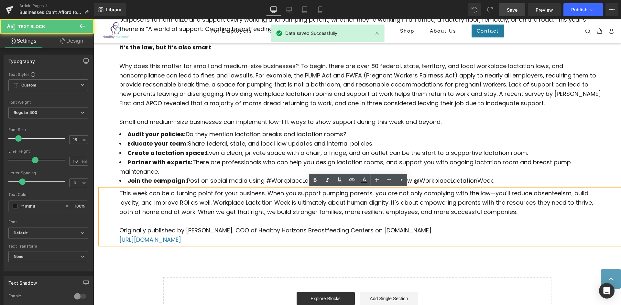
click at [181, 240] on link "[URL][DOMAIN_NAME]" at bounding box center [150, 240] width 62 height 8
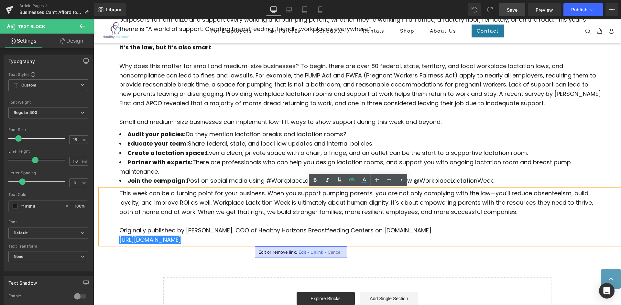
click at [448, 239] on p "[URL][DOMAIN_NAME]" at bounding box center [360, 240] width 482 height 9
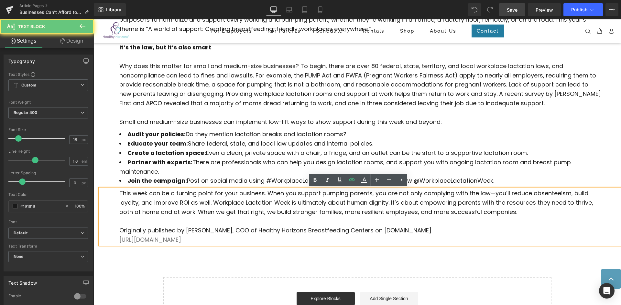
drag, startPoint x: 425, startPoint y: 243, endPoint x: 106, endPoint y: 241, distance: 318.7
click at [106, 241] on div "This week can be a turning point for your business. When you support pumping pa…" at bounding box center [360, 217] width 521 height 56
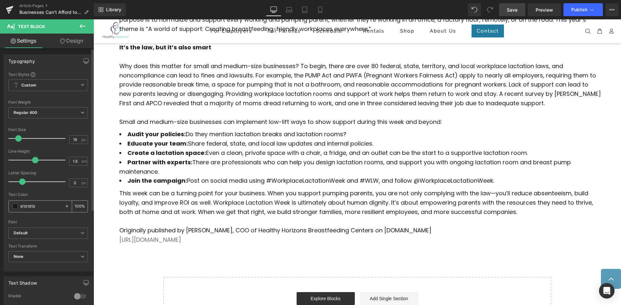
drag, startPoint x: 44, startPoint y: 207, endPoint x: 16, endPoint y: 207, distance: 28.8
click at [16, 207] on div "#191919" at bounding box center [37, 206] width 56 height 11
paste input "237da1"
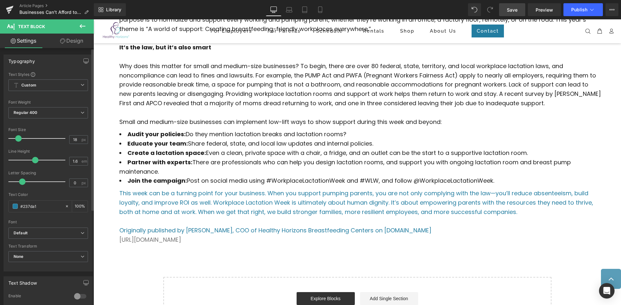
type input "#237da1"
click at [52, 218] on div at bounding box center [48, 218] width 80 height 4
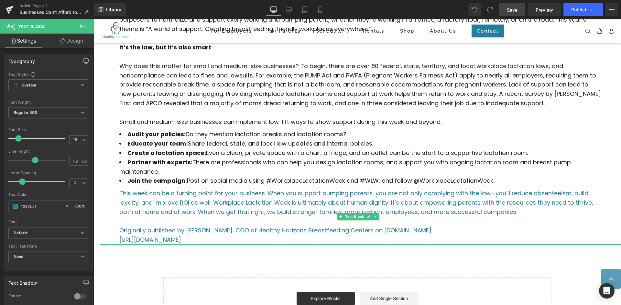
click at [181, 239] on link "[URL][DOMAIN_NAME]" at bounding box center [150, 240] width 62 height 8
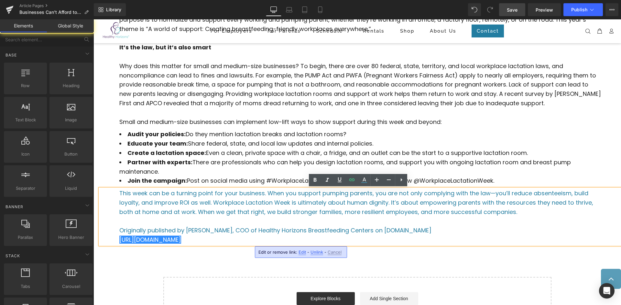
click at [463, 261] on div "Businesses Can’t Afford to Ignore Workplace Lactation Week Heading Small and me…" at bounding box center [356, 105] width 527 height 451
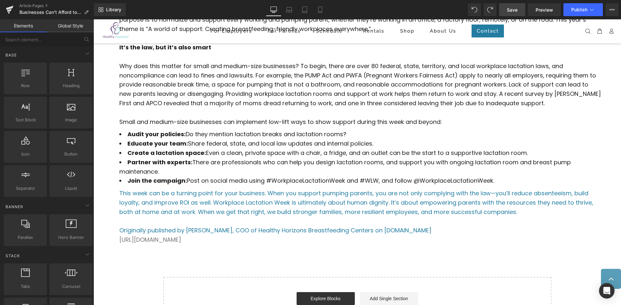
click at [338, 199] on span "This week can be a turning point for your business. When you support pumping pa…" at bounding box center [355, 202] width 473 height 27
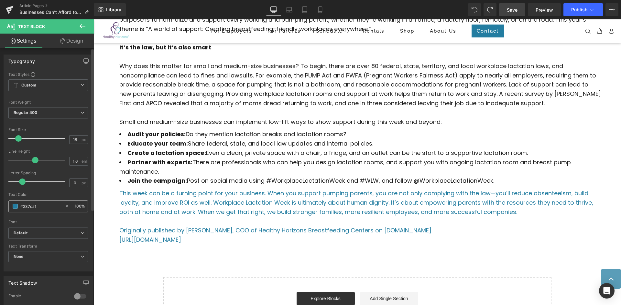
click at [66, 206] on icon at bounding box center [67, 206] width 5 height 5
type input "none"
type input "0"
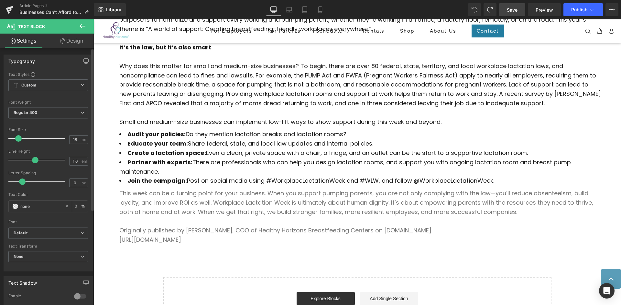
click at [55, 192] on div at bounding box center [48, 190] width 80 height 4
click at [42, 207] on input "none" at bounding box center [40, 206] width 41 height 7
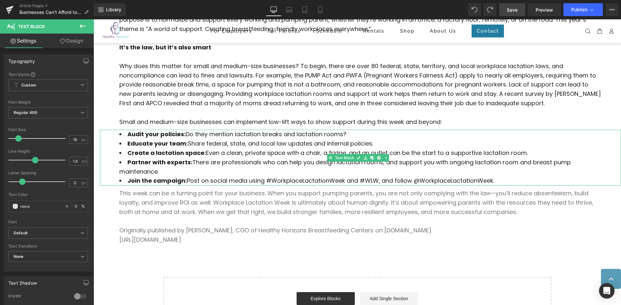
click at [164, 173] on li "Partner with experts: There are professionals who can help you design lactation…" at bounding box center [360, 167] width 482 height 19
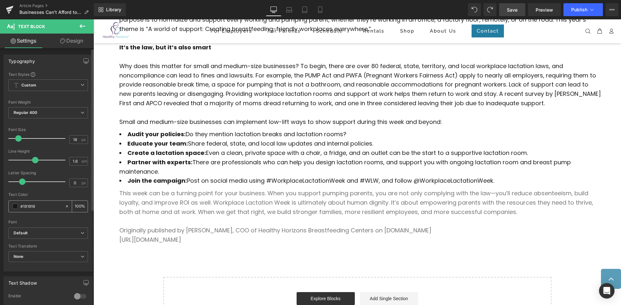
drag, startPoint x: 54, startPoint y: 207, endPoint x: 12, endPoint y: 210, distance: 41.5
click at [12, 210] on div "#191919" at bounding box center [37, 206] width 56 height 11
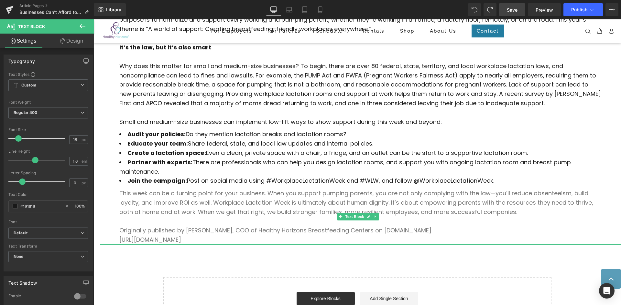
click at [154, 206] on span "This week can be a turning point for your business. When you support pumping pa…" at bounding box center [355, 202] width 473 height 27
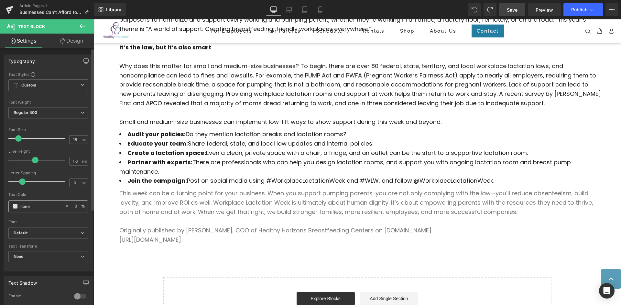
drag, startPoint x: 36, startPoint y: 206, endPoint x: 13, endPoint y: 207, distance: 22.6
click at [13, 207] on div "none" at bounding box center [37, 206] width 56 height 11
type input "#191919"
type input "100"
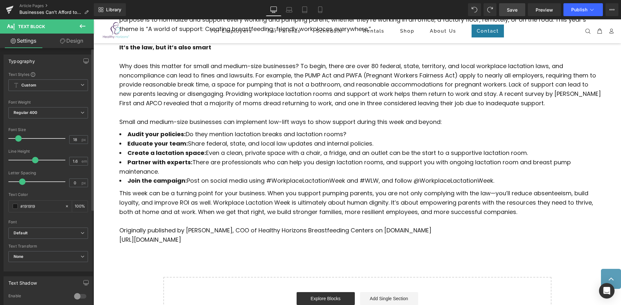
type input "#191919"
click at [58, 193] on div "Text Color" at bounding box center [48, 195] width 80 height 5
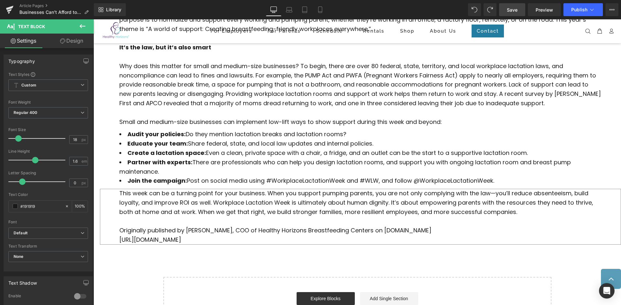
click at [85, 72] on div "Typography Text Styles Custom Custom Setup Global Style Custom Setup Global Sty…" at bounding box center [47, 178] width 94 height 260
click at [78, 43] on link "Design" at bounding box center [71, 41] width 47 height 15
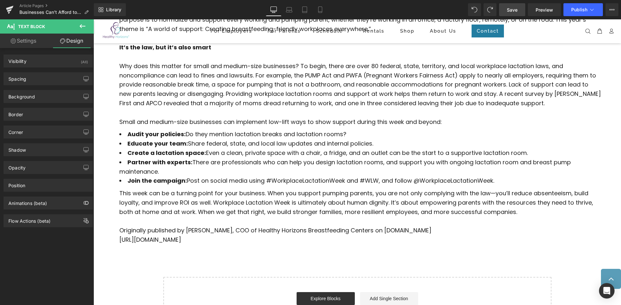
click at [151, 269] on div "Businesses Can’t Afford to Ignore Workplace Lactation Week Heading Small and me…" at bounding box center [356, 105] width 527 height 451
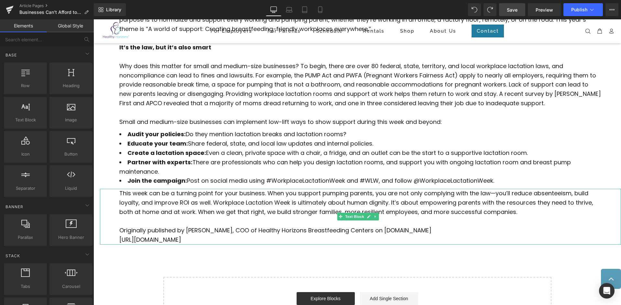
click at [177, 240] on span "[URL][DOMAIN_NAME]" at bounding box center [150, 240] width 62 height 8
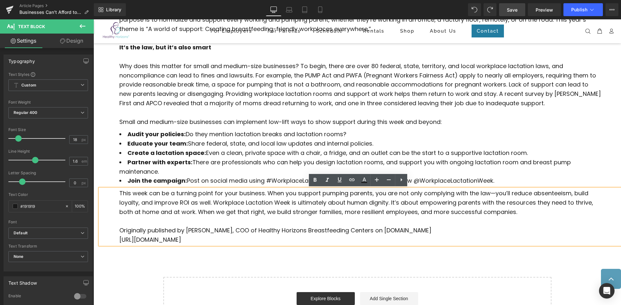
drag, startPoint x: 440, startPoint y: 239, endPoint x: 117, endPoint y: 242, distance: 322.6
click at [117, 242] on div "This week can be a turning point for your business. When you support pumping pa…" at bounding box center [360, 217] width 521 height 56
click at [337, 179] on icon at bounding box center [339, 180] width 8 height 8
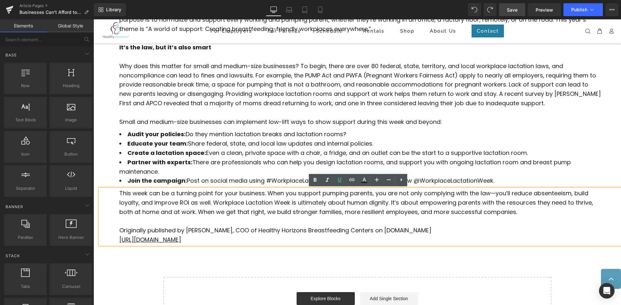
click at [229, 260] on div "Businesses Can’t Afford to Ignore Workplace Lactation Week Heading Small and me…" at bounding box center [356, 105] width 527 height 451
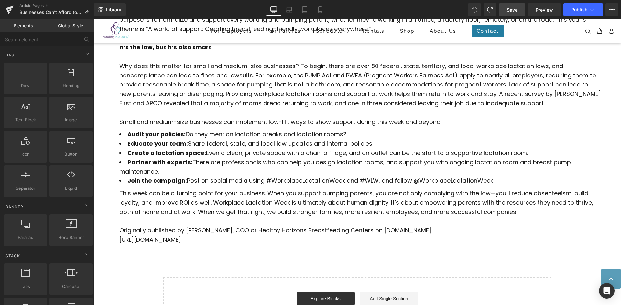
click at [517, 11] on span "Save" at bounding box center [511, 9] width 11 height 7
click at [541, 13] on span "Preview" at bounding box center [543, 9] width 17 height 7
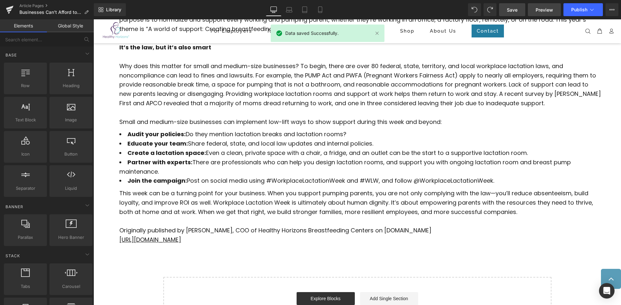
click at [541, 11] on span "Preview" at bounding box center [543, 9] width 17 height 7
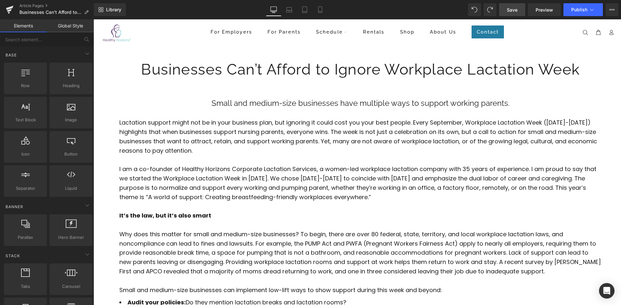
scroll to position [7, 0]
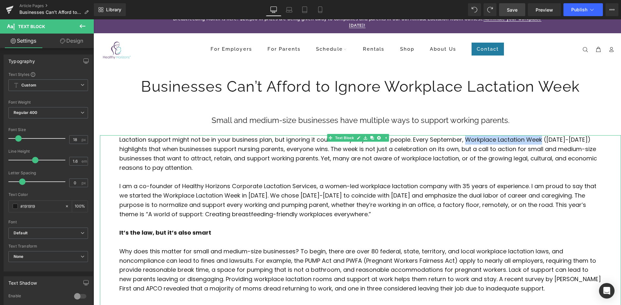
drag, startPoint x: 467, startPoint y: 139, endPoint x: 541, endPoint y: 142, distance: 74.1
click at [541, 142] on p "Lactation support might not be in your business plan, but ignoring it could cos…" at bounding box center [360, 153] width 482 height 37
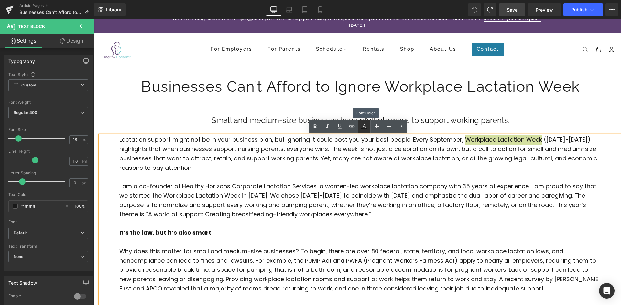
click at [362, 128] on icon at bounding box center [364, 127] width 8 height 8
type input "#191919"
type input "100"
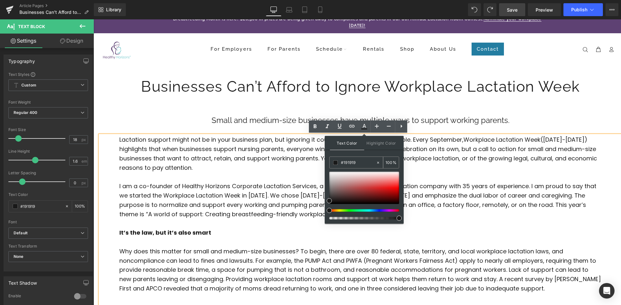
drag, startPoint x: 362, startPoint y: 162, endPoint x: 340, endPoint y: 162, distance: 22.3
click at [340, 162] on div "#191919" at bounding box center [352, 162] width 46 height 11
type input "23"
type input "0"
type input "237"
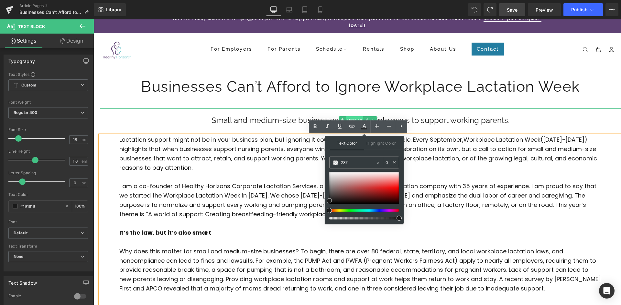
type input "100"
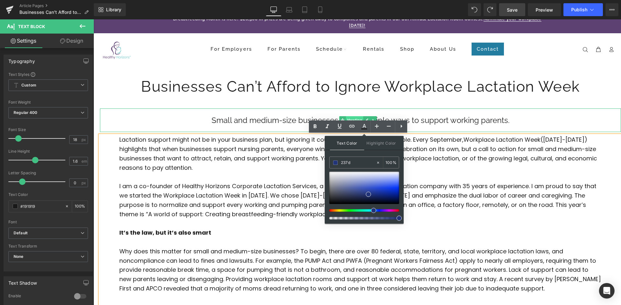
type input "237da"
type input "0"
type input "237da1"
type input "100"
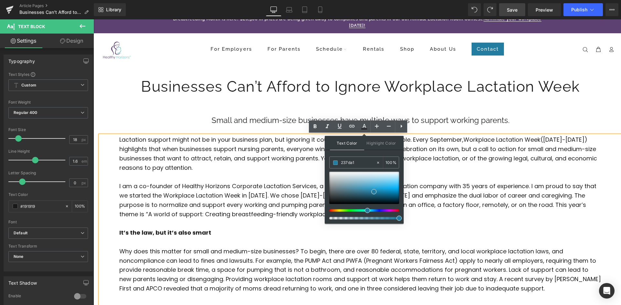
type input "#237da1"
click at [373, 152] on div "Text Color Highlight Color rgba(35, 125, 161, 1) #237da1 100 % transparent tran…" at bounding box center [363, 180] width 79 height 88
click at [479, 175] on p at bounding box center [360, 177] width 482 height 9
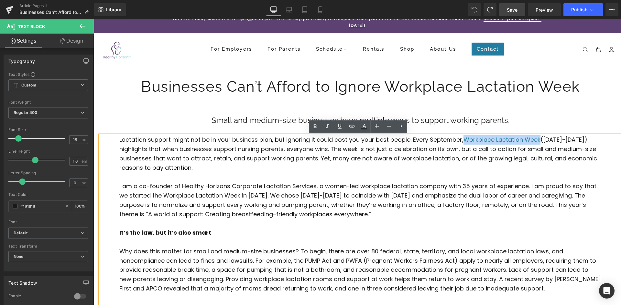
drag, startPoint x: 466, startPoint y: 140, endPoint x: 541, endPoint y: 143, distance: 75.0
click at [540, 143] on span "Workplace Lactation Week" at bounding box center [501, 140] width 77 height 8
click at [353, 127] on icon at bounding box center [352, 126] width 8 height 8
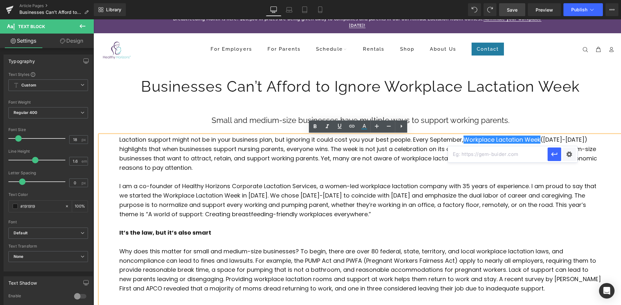
click at [477, 157] on input "text" at bounding box center [498, 154] width 100 height 16
paste input "[URL][DOMAIN_NAME]"
type input "[URL][DOMAIN_NAME]"
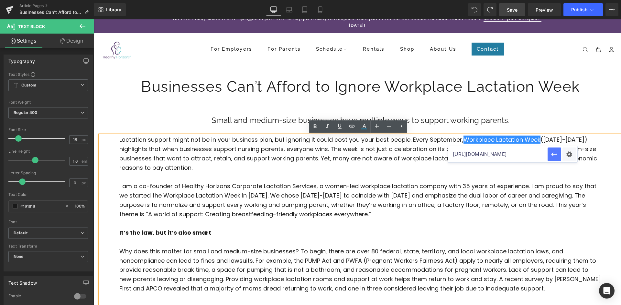
click at [556, 158] on icon "button" at bounding box center [554, 155] width 8 height 8
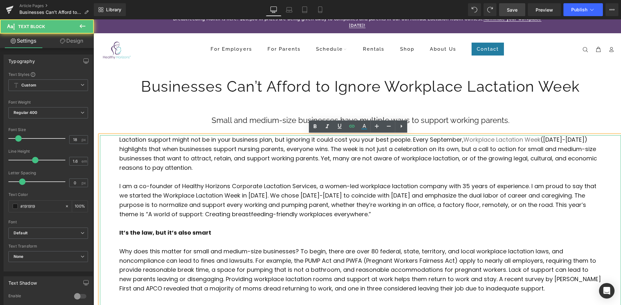
click at [534, 176] on p at bounding box center [360, 177] width 482 height 9
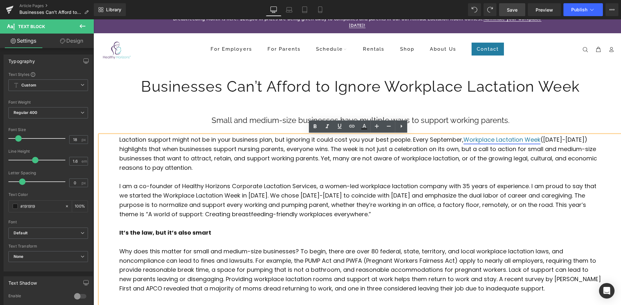
click at [528, 142] on link "Workplace Lactation Week" at bounding box center [501, 140] width 77 height 8
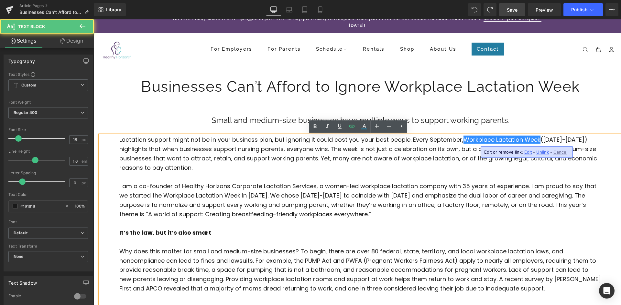
click at [419, 165] on p "Lactation support might not be in your business plan, but ignoring it could cos…" at bounding box center [360, 153] width 482 height 37
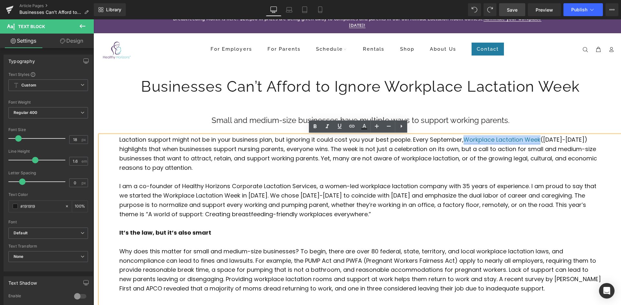
drag, startPoint x: 466, startPoint y: 138, endPoint x: 541, endPoint y: 143, distance: 74.8
click at [540, 143] on link "Workplace Lactation Week" at bounding box center [501, 140] width 77 height 8
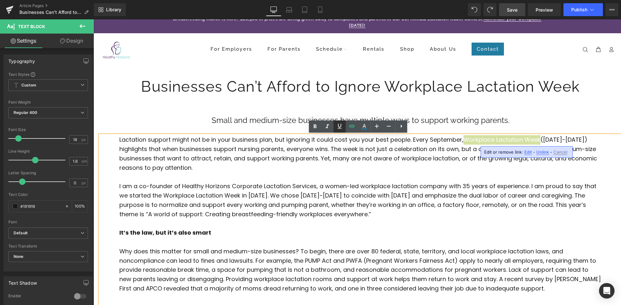
click at [340, 128] on icon at bounding box center [339, 126] width 8 height 8
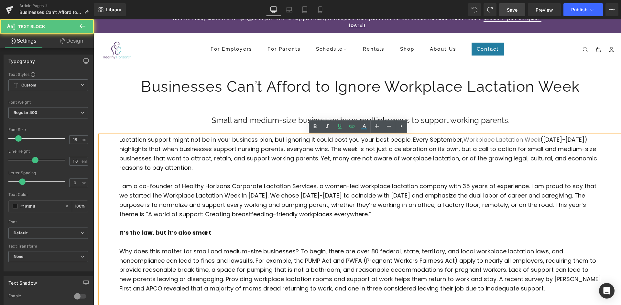
click at [428, 174] on p at bounding box center [360, 177] width 482 height 9
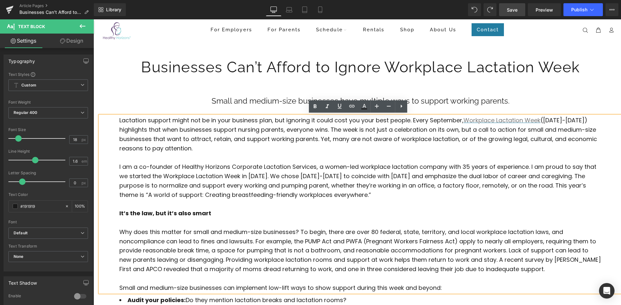
scroll to position [27, 0]
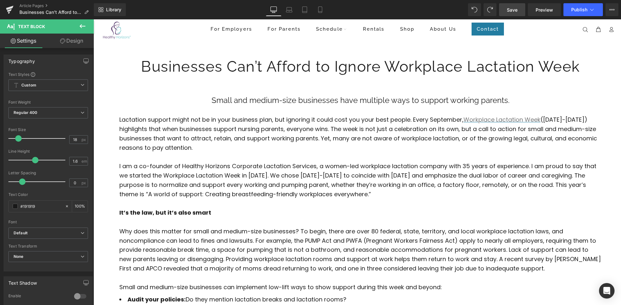
click at [515, 17] on div "Library Desktop Desktop Laptop Tablet Mobile Save Preview Publish Scheduled Vie…" at bounding box center [357, 9] width 527 height 19
click at [516, 14] on link "Save" at bounding box center [512, 9] width 26 height 13
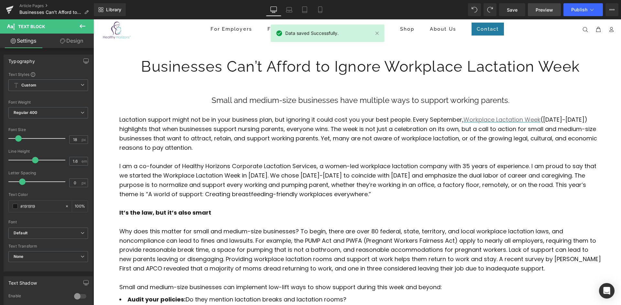
click at [537, 9] on span "Preview" at bounding box center [543, 9] width 17 height 7
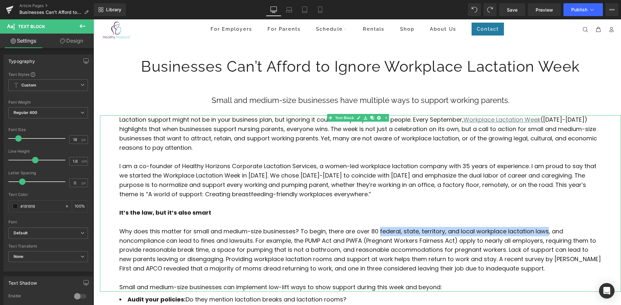
drag, startPoint x: 379, startPoint y: 231, endPoint x: 545, endPoint y: 235, distance: 166.2
click at [545, 235] on p "Why does this matter for small and medium-size businesses? To begin, there are …" at bounding box center [360, 250] width 482 height 47
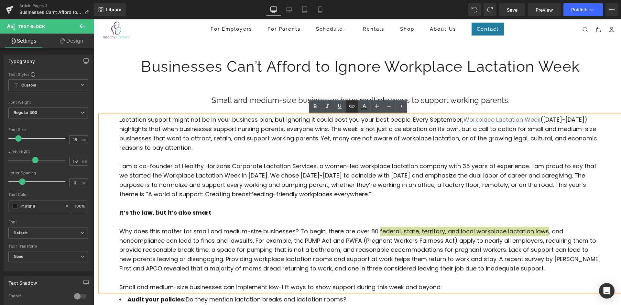
click at [350, 108] on icon at bounding box center [351, 106] width 5 height 3
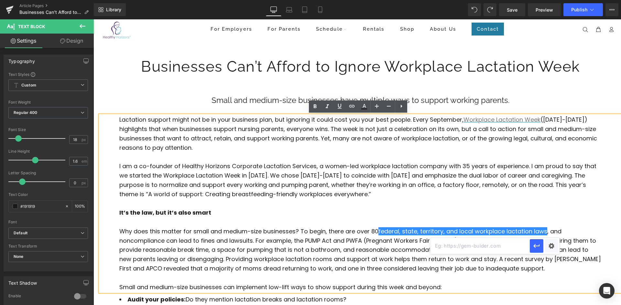
click at [470, 246] on input "text" at bounding box center [480, 246] width 100 height 16
paste input "[URL][DOMAIN_NAME]"
type input "[URL][DOMAIN_NAME]"
click at [537, 248] on icon "button" at bounding box center [536, 246] width 8 height 8
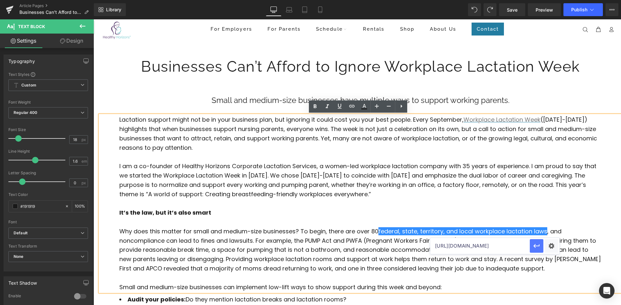
scroll to position [0, 0]
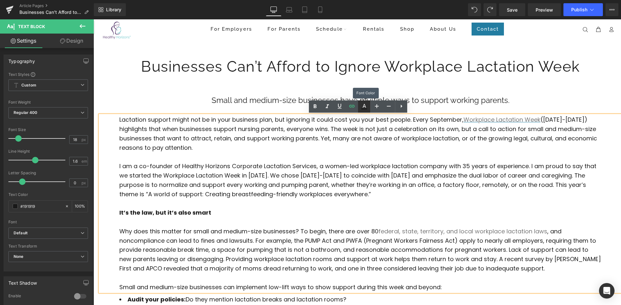
click at [362, 106] on icon at bounding box center [364, 107] width 8 height 8
type input "#777777"
type input "100"
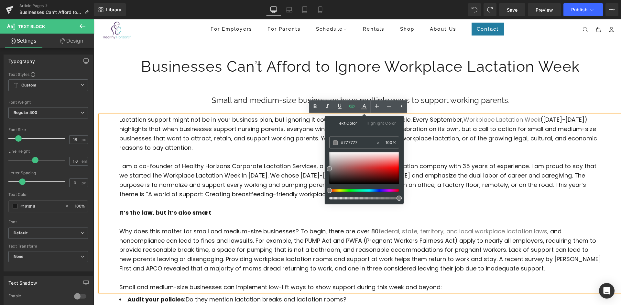
click at [358, 138] on div "#777777" at bounding box center [352, 142] width 46 height 11
click at [359, 142] on input "#777777" at bounding box center [358, 142] width 35 height 7
drag, startPoint x: 359, startPoint y: 142, endPoint x: 330, endPoint y: 144, distance: 29.1
click at [330, 144] on div "#777777" at bounding box center [352, 142] width 46 height 11
type input "23"
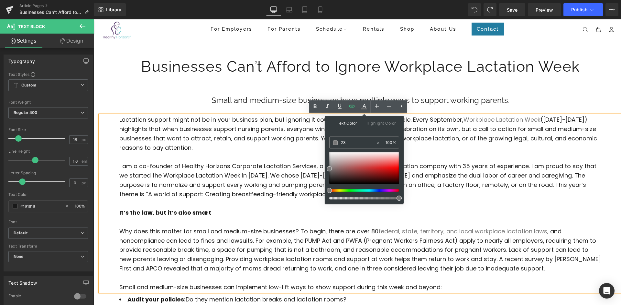
type input "0"
type input "237"
type input "100"
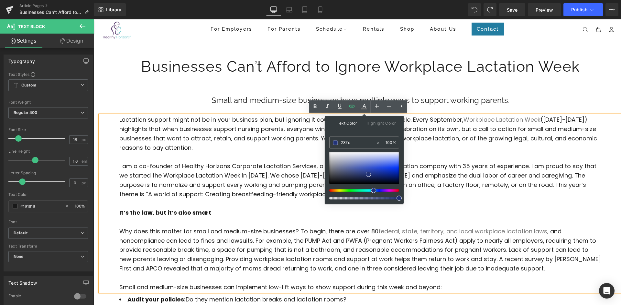
type input "237da"
type input "0"
type input "237da1"
type input "100"
type input "#237da1"
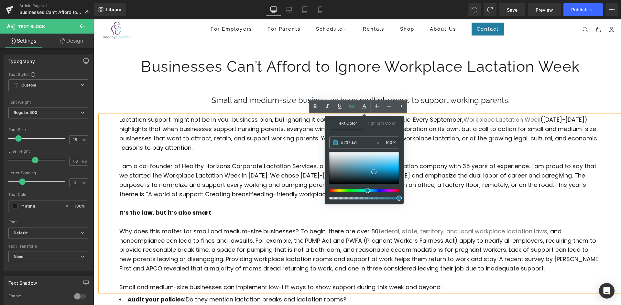
click at [449, 187] on p "I am a co-founder of Healthy Horizons Corporate Lactation Services, a women-led…" at bounding box center [360, 180] width 482 height 37
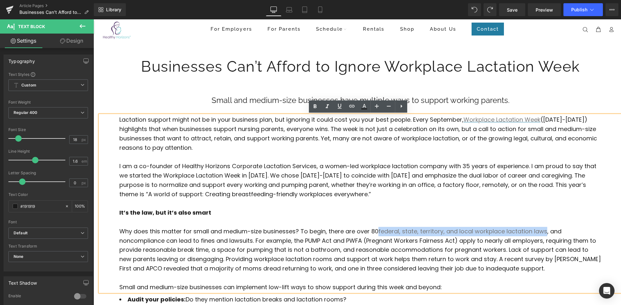
drag, startPoint x: 378, startPoint y: 232, endPoint x: 545, endPoint y: 236, distance: 167.1
click at [545, 236] on p "Why does this matter for small and medium-size businesses? To begin, there are …" at bounding box center [360, 250] width 482 height 47
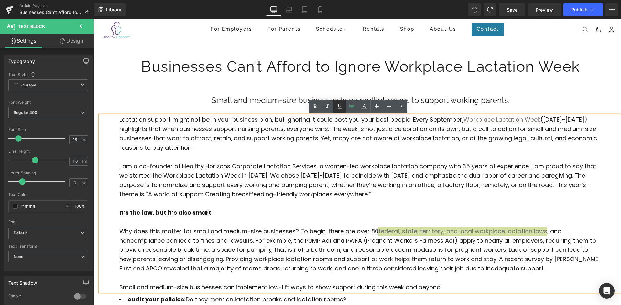
click at [340, 105] on icon at bounding box center [339, 106] width 8 height 8
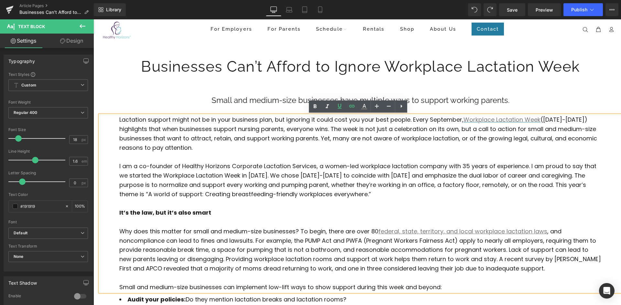
click at [338, 187] on p "I am a co-founder of Healthy Horizons Corporate Lactation Services, a women-led…" at bounding box center [360, 180] width 482 height 37
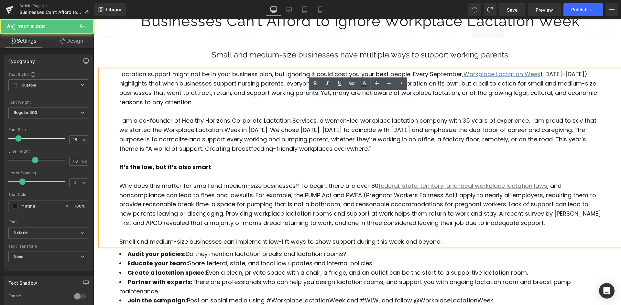
drag, startPoint x: 329, startPoint y: 189, endPoint x: 327, endPoint y: 210, distance: 21.1
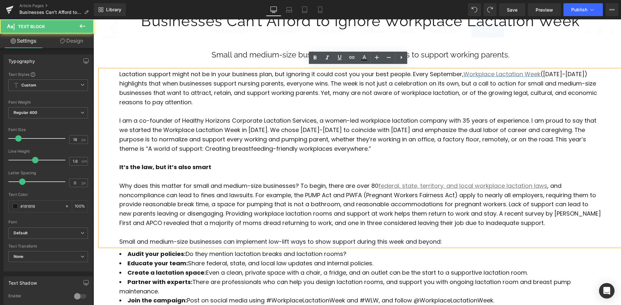
scroll to position [55, 0]
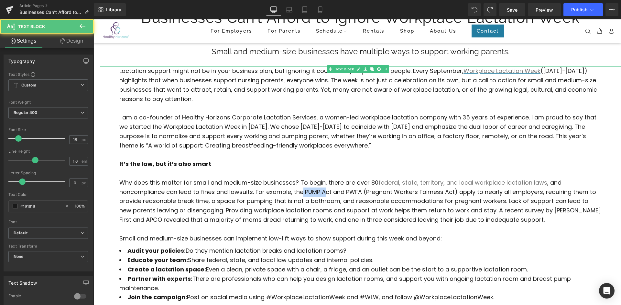
drag, startPoint x: 304, startPoint y: 193, endPoint x: 327, endPoint y: 193, distance: 22.9
click at [327, 193] on p "Why does this matter for small and medium-size businesses? To begin, there are …" at bounding box center [360, 201] width 482 height 47
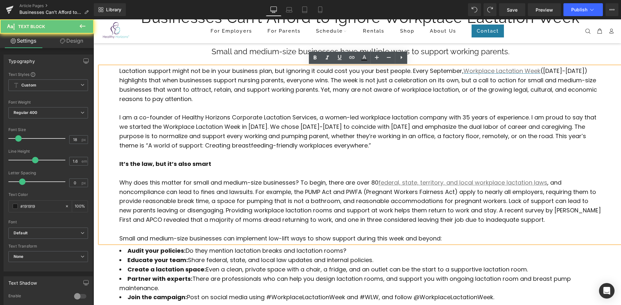
click at [333, 193] on p "Why does this matter for small and medium-size businesses? To begin, there are …" at bounding box center [360, 201] width 482 height 47
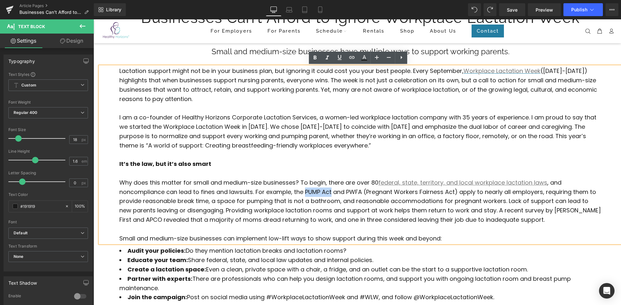
drag, startPoint x: 332, startPoint y: 193, endPoint x: 305, endPoint y: 191, distance: 26.6
click at [305, 191] on p "Why does this matter for small and medium-size businesses? To begin, there are …" at bounding box center [360, 201] width 482 height 47
click at [343, 59] on icon at bounding box center [339, 58] width 8 height 8
click at [348, 58] on icon at bounding box center [352, 58] width 8 height 8
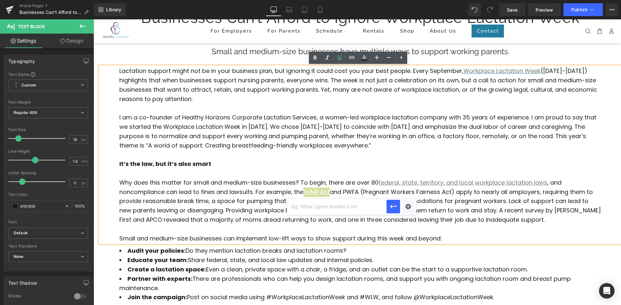
click at [352, 207] on input "text" at bounding box center [337, 207] width 100 height 16
paste input "[URL][DOMAIN_NAME]"
type input "[URL][DOMAIN_NAME]"
click at [391, 210] on icon "button" at bounding box center [393, 207] width 8 height 8
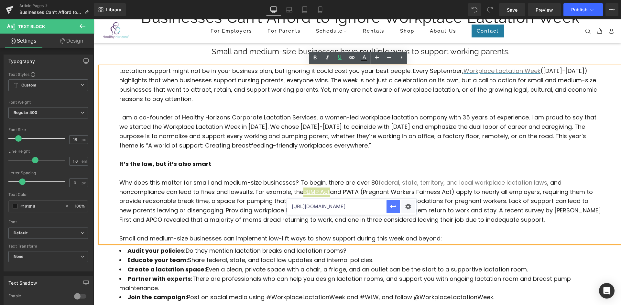
scroll to position [0, 0]
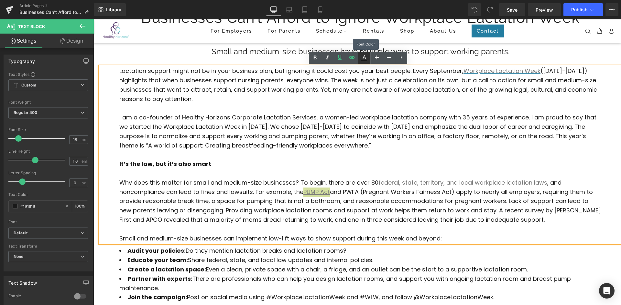
click at [364, 59] on icon at bounding box center [364, 58] width 8 height 8
type input "#777777"
type input "100"
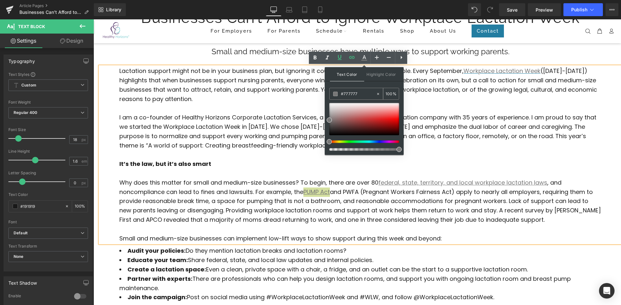
click at [357, 92] on input "#777777" at bounding box center [358, 93] width 35 height 7
drag, startPoint x: 356, startPoint y: 93, endPoint x: 332, endPoint y: 95, distance: 25.0
click at [332, 95] on div "#777777" at bounding box center [352, 93] width 46 height 11
type input "23"
type input "0"
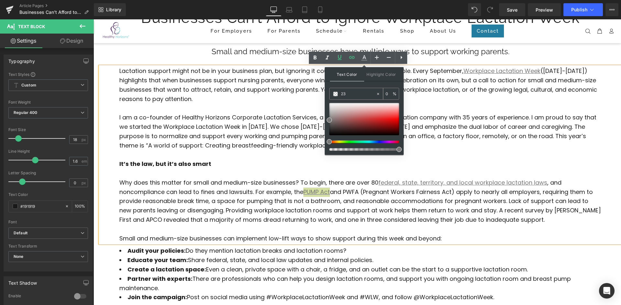
type input "237"
type input "100"
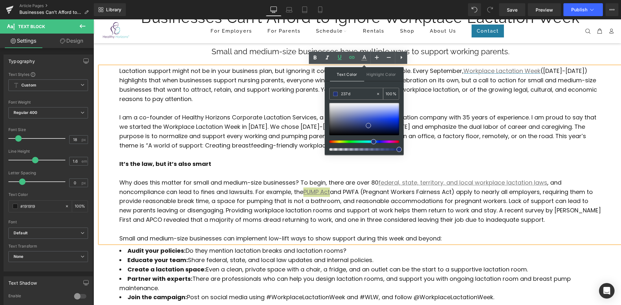
type input "237da"
type input "0"
type input "237da1"
type input "100"
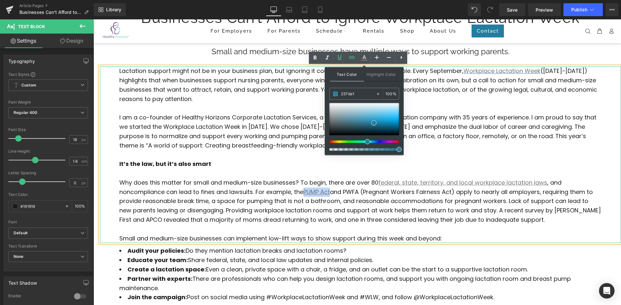
type input "#237da1"
click at [413, 176] on p at bounding box center [360, 173] width 482 height 9
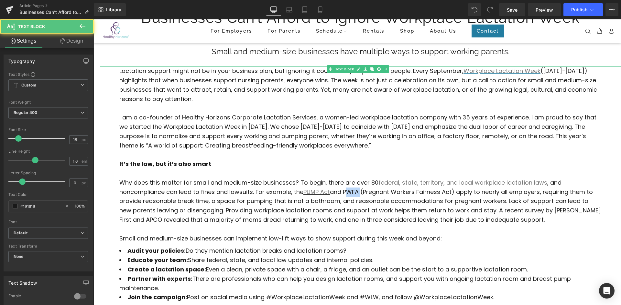
drag, startPoint x: 347, startPoint y: 192, endPoint x: 361, endPoint y: 192, distance: 14.6
click at [361, 192] on p "Why does this matter for small and medium-size businesses? To begin, there are …" at bounding box center [360, 201] width 482 height 47
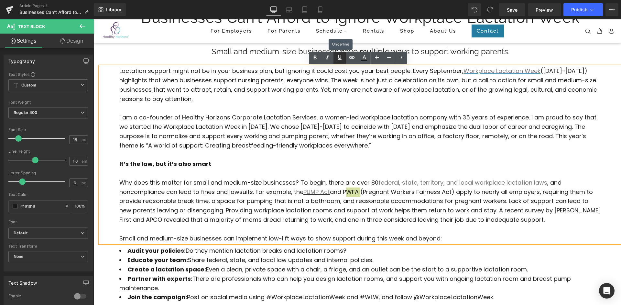
click at [338, 60] on icon at bounding box center [339, 58] width 8 height 8
click at [350, 58] on icon at bounding box center [352, 58] width 8 height 8
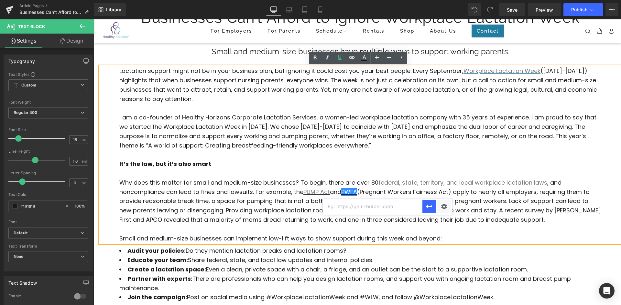
click at [348, 207] on input "text" at bounding box center [373, 207] width 100 height 16
paste input "[URL][DOMAIN_NAME][PERSON_NAME]"
type input "[URL][DOMAIN_NAME][PERSON_NAME]"
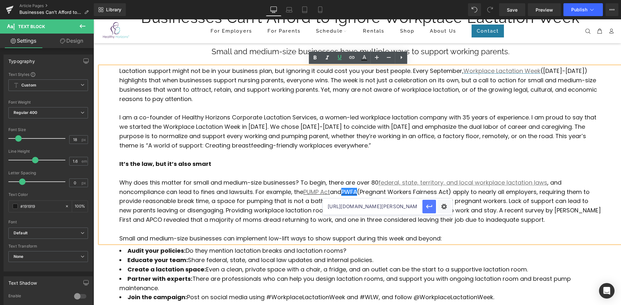
click at [423, 210] on button "button" at bounding box center [429, 207] width 14 height 14
click at [365, 60] on icon at bounding box center [364, 58] width 8 height 8
type input "#777777"
type input "100"
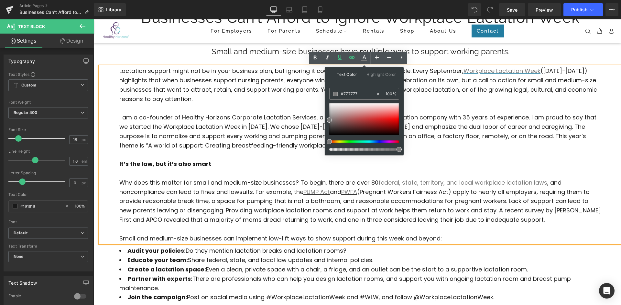
click at [356, 95] on input "#777777" at bounding box center [358, 93] width 35 height 7
drag, startPoint x: 358, startPoint y: 95, endPoint x: 327, endPoint y: 94, distance: 31.7
click at [327, 94] on div "Text Color Highlight Color rgba(119, 119, 119, 1) #777777 100 % transparent tra…" at bounding box center [363, 111] width 79 height 88
type input "23"
type input "0"
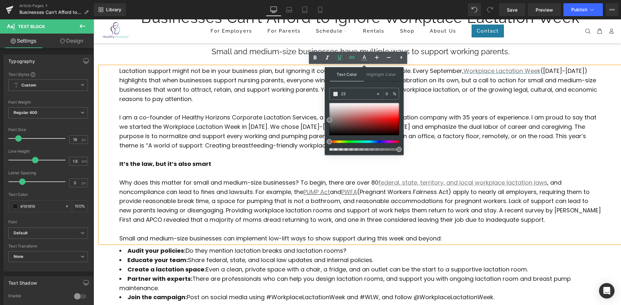
type input "237"
type input "100"
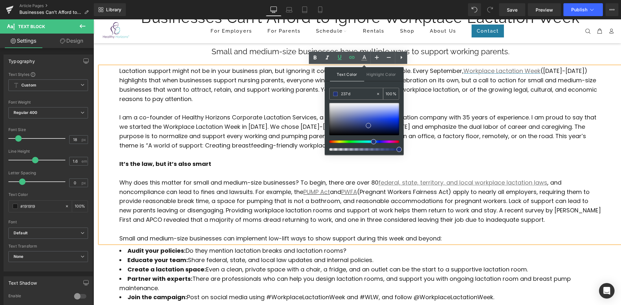
type input "237da"
type input "0"
type input "237da1"
type input "100"
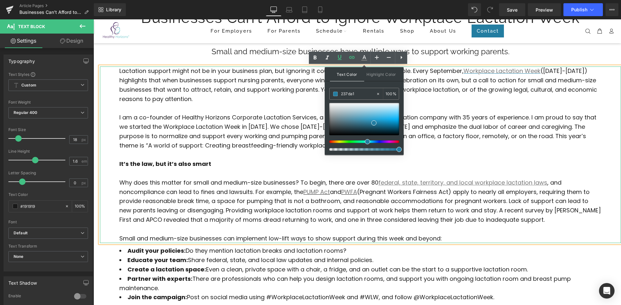
type input "#237da1"
click at [413, 169] on p at bounding box center [360, 173] width 482 height 9
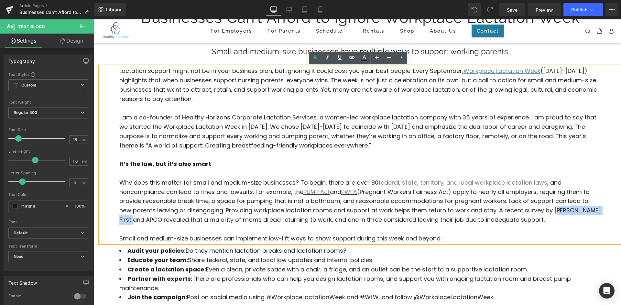
drag, startPoint x: 554, startPoint y: 211, endPoint x: 149, endPoint y: 221, distance: 405.1
click at [149, 221] on p "Why does this matter for small and medium-size businesses? To begin, there are …" at bounding box center [360, 201] width 482 height 47
click at [351, 57] on icon at bounding box center [351, 57] width 5 height 3
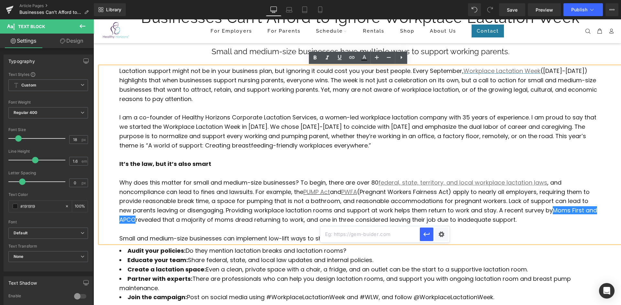
click at [397, 230] on input "text" at bounding box center [370, 235] width 100 height 16
paste input "[URL][DOMAIN_NAME][DOMAIN_NAME]"
type input "[URL][DOMAIN_NAME][DOMAIN_NAME]"
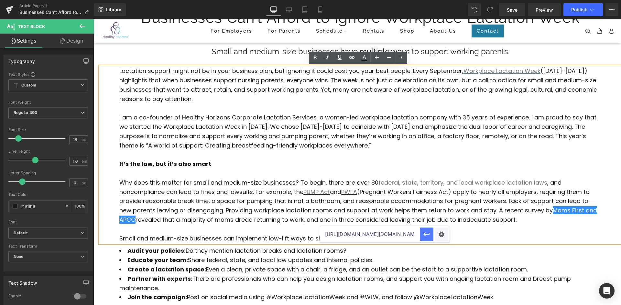
click at [422, 236] on icon "button" at bounding box center [426, 235] width 8 height 8
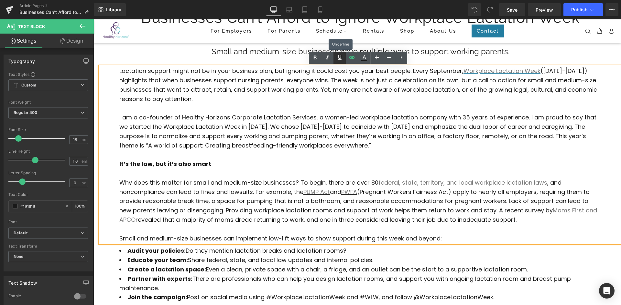
click at [341, 59] on icon at bounding box center [339, 58] width 8 height 8
click at [363, 58] on icon at bounding box center [364, 58] width 8 height 8
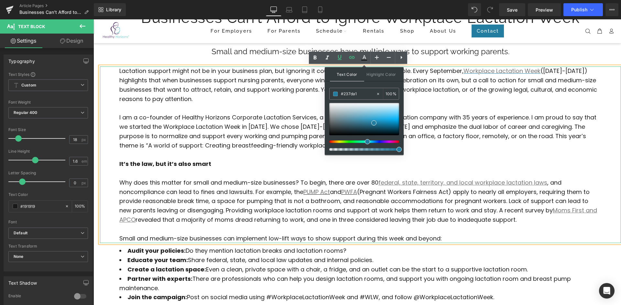
click at [388, 202] on p "Why does this matter for small and medium-size businesses? To begin, there are …" at bounding box center [360, 201] width 482 height 47
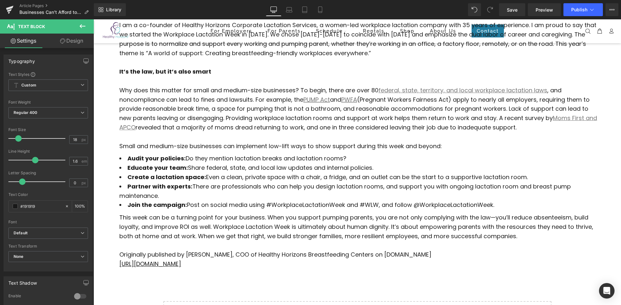
scroll to position [152, 0]
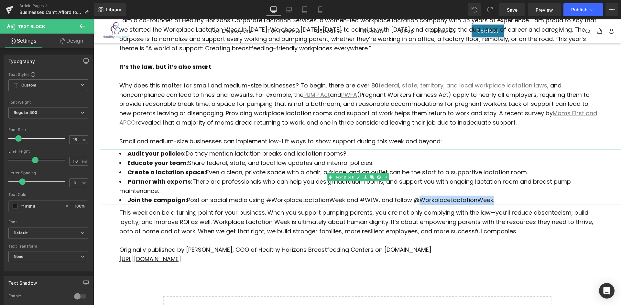
drag, startPoint x: 414, startPoint y: 199, endPoint x: 491, endPoint y: 201, distance: 77.3
click at [491, 201] on li "Join the campaign: Post on social media using #WorkplaceLactationWeek and #WLW,…" at bounding box center [360, 200] width 482 height 9
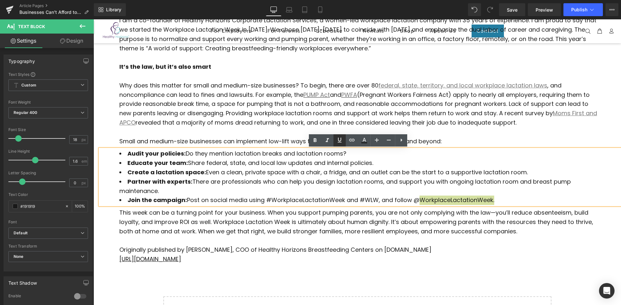
click at [340, 143] on icon at bounding box center [339, 140] width 8 height 8
click at [351, 141] on icon at bounding box center [352, 140] width 8 height 8
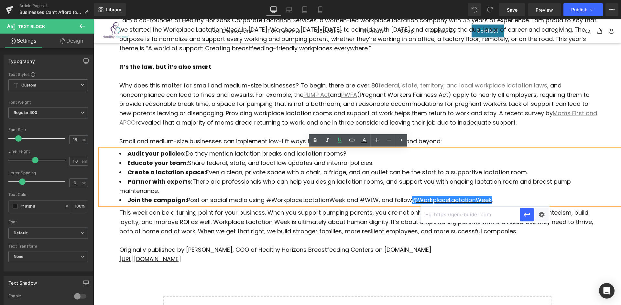
click at [476, 219] on input "text" at bounding box center [470, 215] width 100 height 16
paste input "[URL][DOMAIN_NAME]"
type input "[URL][DOMAIN_NAME]"
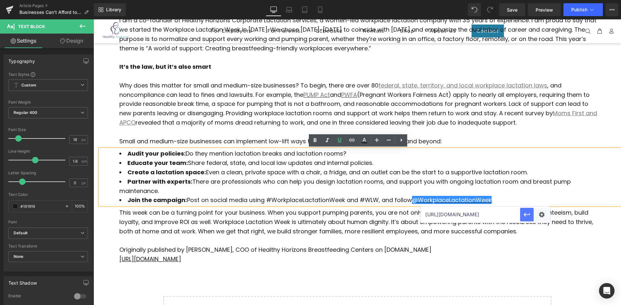
click at [524, 218] on icon "button" at bounding box center [527, 215] width 8 height 8
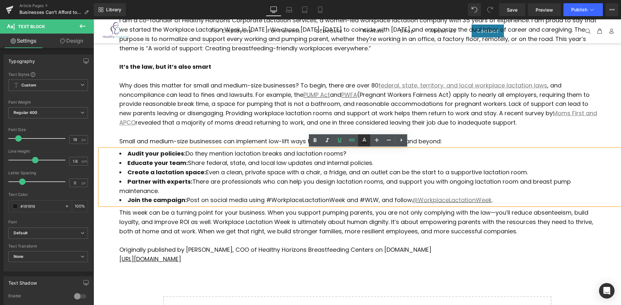
click at [363, 143] on icon at bounding box center [364, 143] width 6 height 1
type input "#777777"
type input "100"
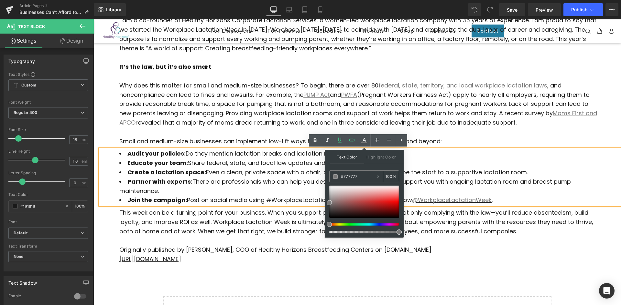
click at [357, 176] on input "#777777" at bounding box center [358, 176] width 35 height 7
click at [325, 177] on div "Text Color Highlight Color rgba(119, 119, 119, 1) #777777 100 % transparent tra…" at bounding box center [363, 194] width 79 height 88
type input "da"
type input "0"
type input "d"
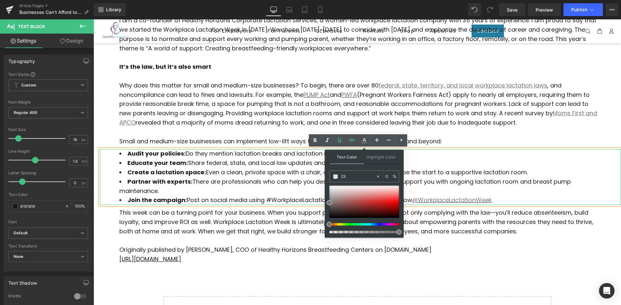
type input "237"
type input "100"
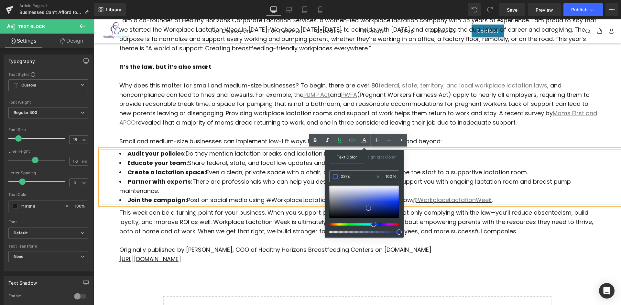
type input "237da"
type input "0"
type input "237da1"
type input "100"
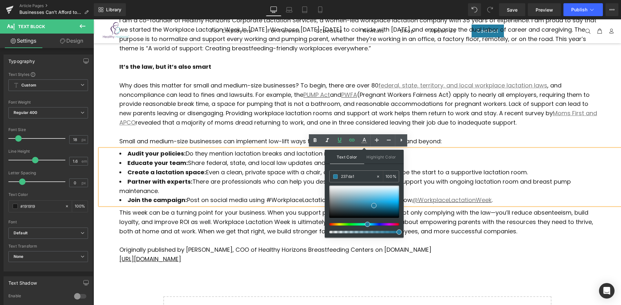
type input "237da1"
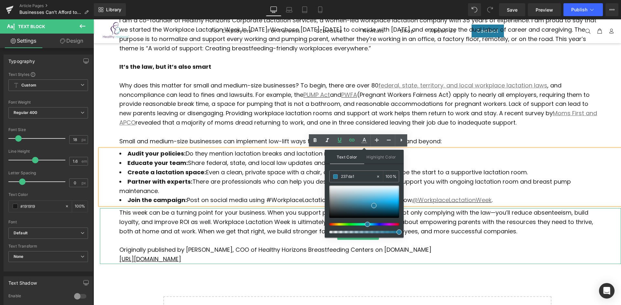
click at [441, 230] on span "This week can be a turning point for your business. When you support pumping pa…" at bounding box center [355, 222] width 473 height 27
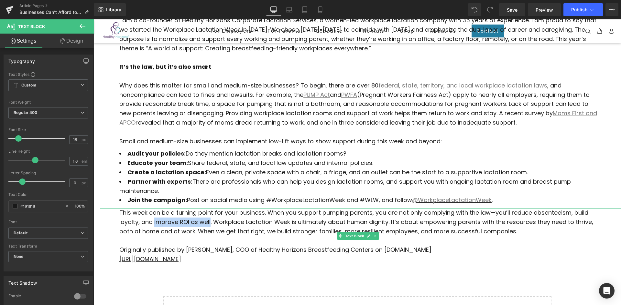
drag, startPoint x: 165, startPoint y: 221, endPoint x: 211, endPoint y: 222, distance: 45.6
click at [211, 222] on span "This week can be a turning point for your business. When you support pumping pa…" at bounding box center [355, 222] width 473 height 27
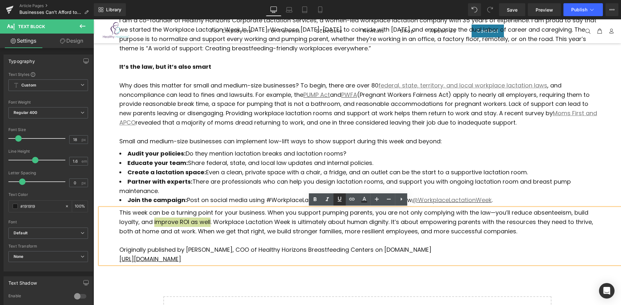
drag, startPoint x: 340, startPoint y: 201, endPoint x: 345, endPoint y: 200, distance: 4.9
click at [340, 200] on icon at bounding box center [339, 200] width 8 height 8
click at [350, 200] on icon at bounding box center [352, 200] width 8 height 8
click at [207, 239] on input "text" at bounding box center [200, 237] width 100 height 16
paste input "[URL][DOMAIN_NAME][DOMAIN_NAME]"
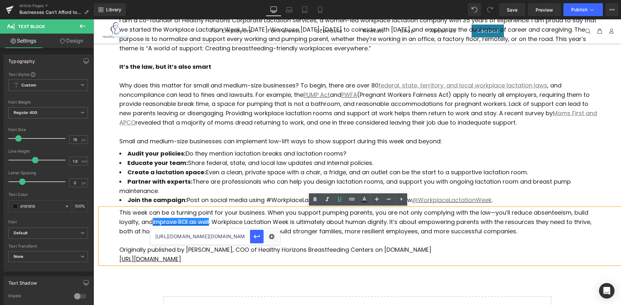
scroll to position [0, 208]
type input "[URL][DOMAIN_NAME][DOMAIN_NAME]"
click at [256, 239] on icon "button" at bounding box center [257, 237] width 8 height 8
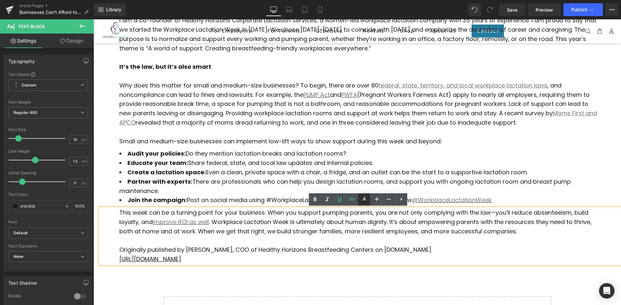
click at [366, 202] on icon at bounding box center [364, 202] width 6 height 1
type input "#777777"
type input "100"
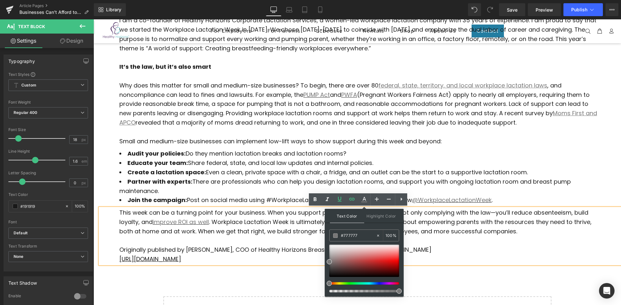
drag, startPoint x: 457, startPoint y: 254, endPoint x: 322, endPoint y: 236, distance: 135.7
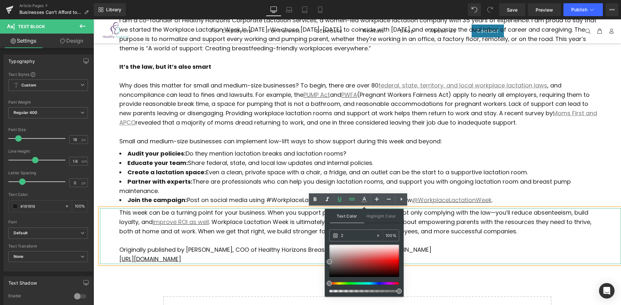
type input "23"
type input "0"
type input "237"
type input "100"
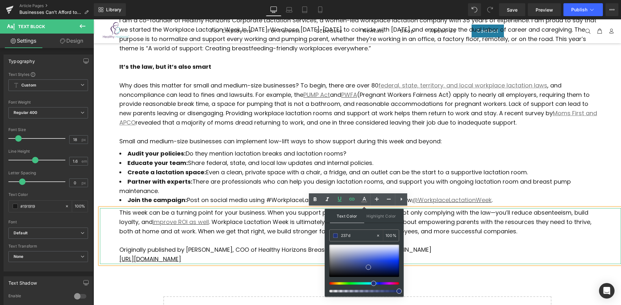
type input "237da"
type input "0"
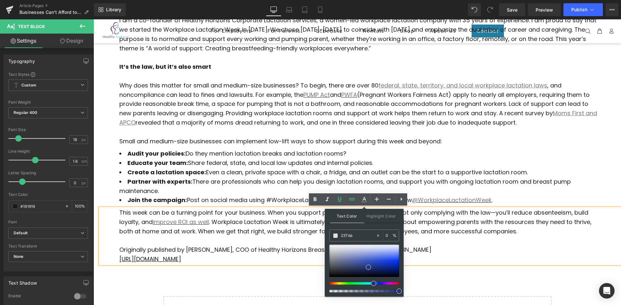
type input "237da1"
type input "100"
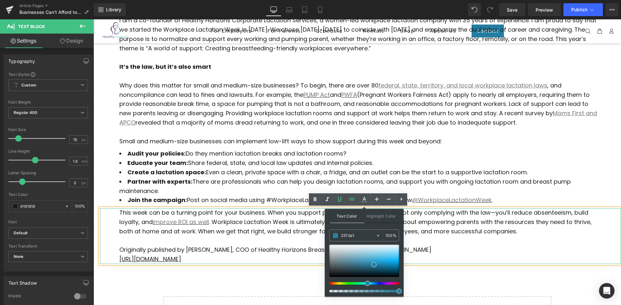
type input "#237da1"
click at [448, 248] on p "Originally published by [PERSON_NAME], COO of Healthy Horizons Breastfeeding Ce…" at bounding box center [360, 250] width 482 height 9
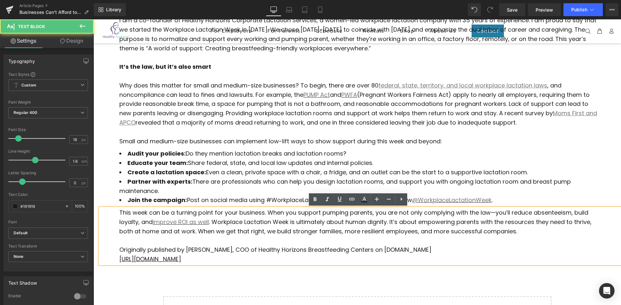
click at [241, 231] on span ". Workplace Lactation Week is ultimately about human dignity. It’s about empowe…" at bounding box center [355, 226] width 472 height 17
click at [519, 12] on link "Save" at bounding box center [512, 9] width 26 height 13
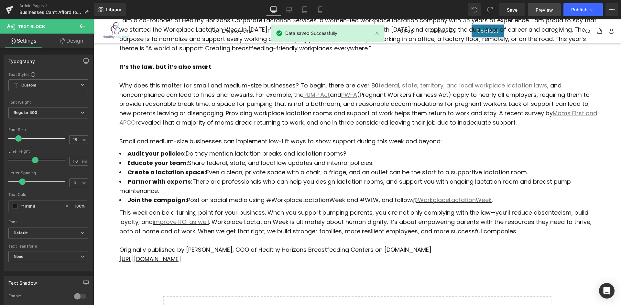
click at [544, 14] on link "Preview" at bounding box center [543, 9] width 33 height 13
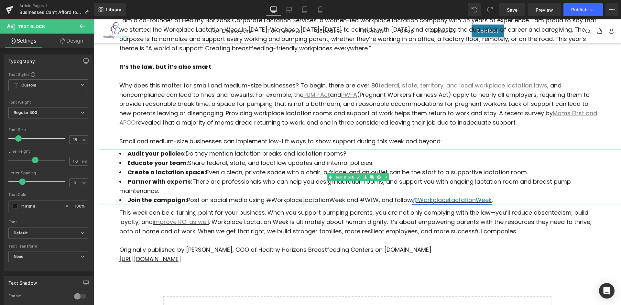
click at [438, 200] on link "@WorkplaceLactationWeek" at bounding box center [452, 200] width 80 height 8
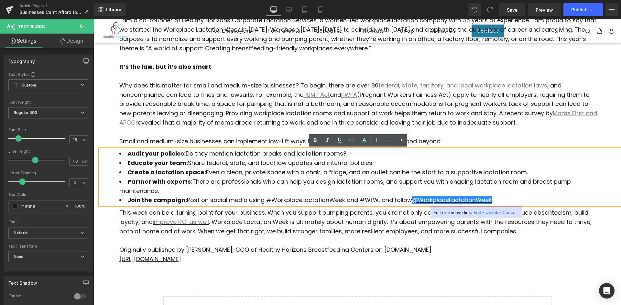
click at [483, 194] on li "Partner with experts: There are professionals who can help you design lactation…" at bounding box center [360, 186] width 482 height 19
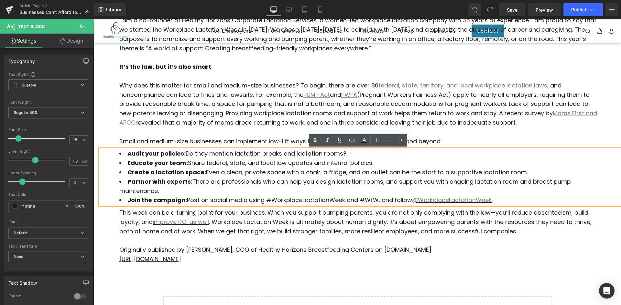
drag, startPoint x: 495, startPoint y: 200, endPoint x: 412, endPoint y: 200, distance: 83.1
click at [412, 200] on li "Join the campaign: Post on social media using #WorkplaceLactationWeek and #WLW,…" at bounding box center [360, 200] width 482 height 9
click at [425, 202] on link "@WorkplaceLactationWeek" at bounding box center [452, 200] width 80 height 8
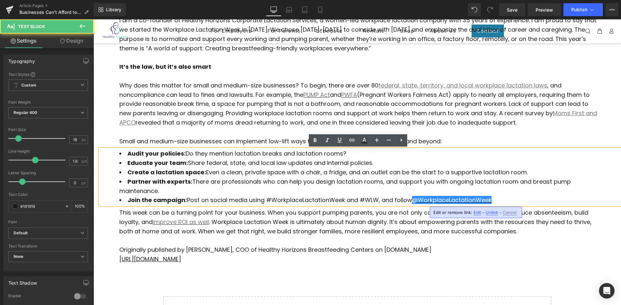
click at [383, 202] on li "Join the campaign: Post on social media using #WorkplaceLactationWeek and #WLW,…" at bounding box center [360, 200] width 482 height 9
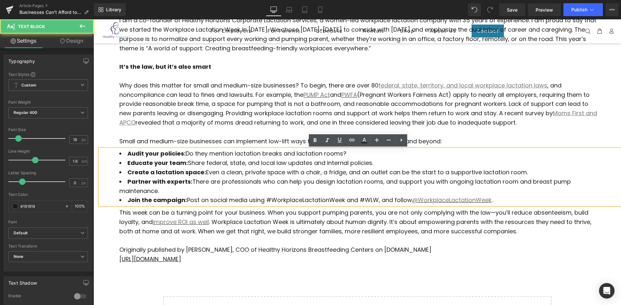
click at [469, 247] on p "Originally published by [PERSON_NAME], COO of Healthy Horizons Breastfeeding Ce…" at bounding box center [360, 250] width 482 height 9
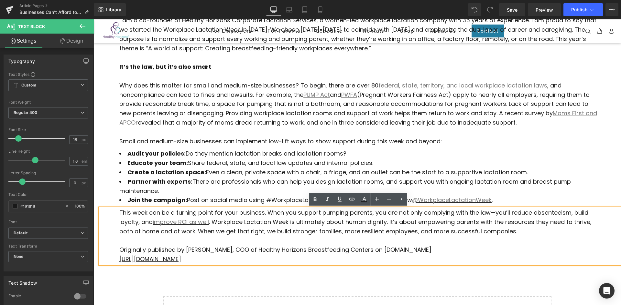
click at [181, 258] on span "[URL][DOMAIN_NAME]" at bounding box center [150, 259] width 62 height 8
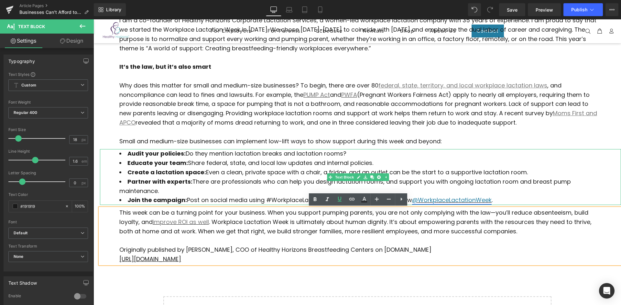
click at [444, 199] on link "@WorkplaceLactationWeek" at bounding box center [452, 200] width 80 height 8
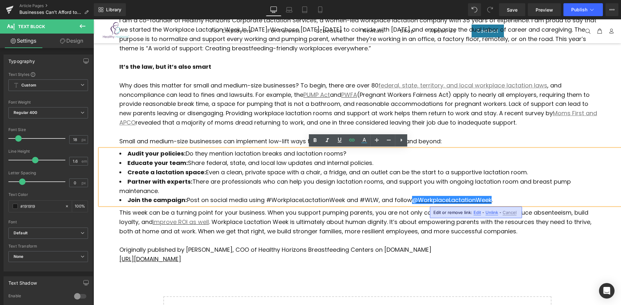
click at [181, 260] on span "[URL][DOMAIN_NAME]" at bounding box center [150, 259] width 62 height 8
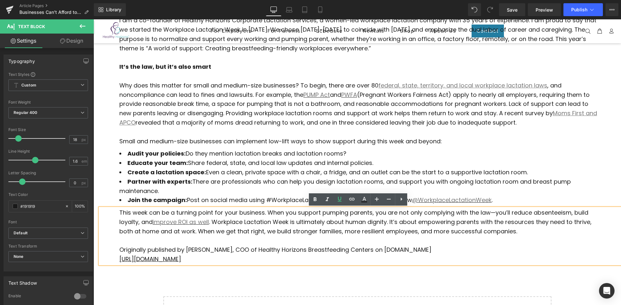
click at [420, 247] on p "Originally published by [PERSON_NAME], COO of Healthy Horizons Breastfeeding Ce…" at bounding box center [360, 250] width 482 height 9
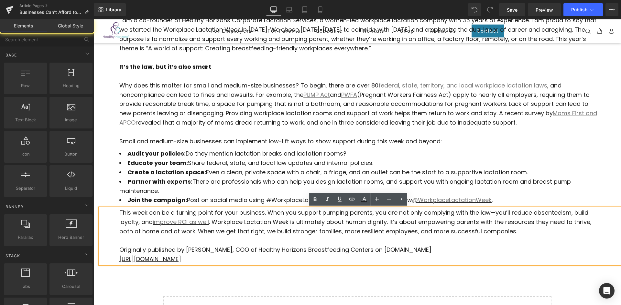
click at [409, 274] on div "Businesses Can’t Afford to Ignore Workplace Lactation Week Heading Small and me…" at bounding box center [356, 124] width 527 height 451
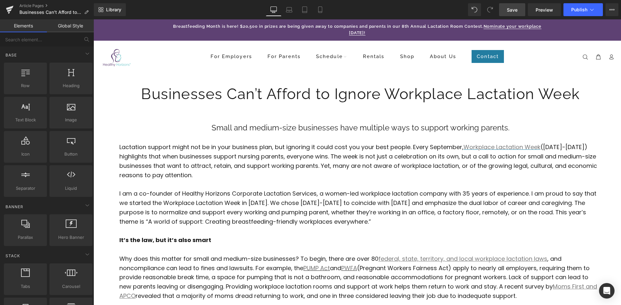
click at [517, 12] on span "Save" at bounding box center [511, 9] width 11 height 7
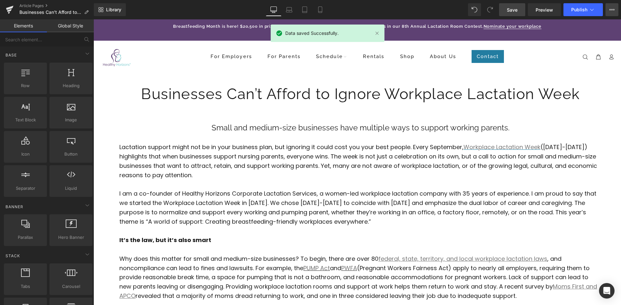
click at [608, 9] on button "View Live Page View with current Template Save Template to Library Schedule Pub…" at bounding box center [611, 9] width 13 height 13
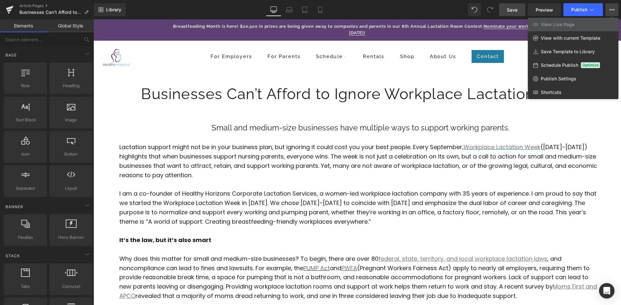
click at [570, 63] on span "Schedule Publish" at bounding box center [558, 65] width 37 height 6
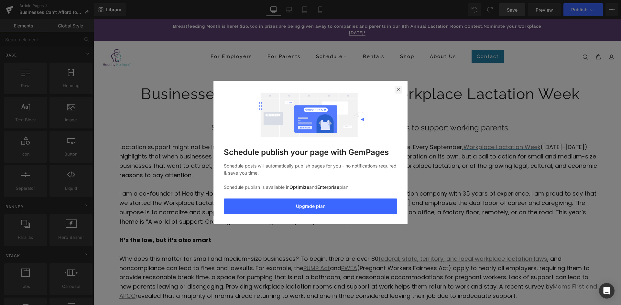
click at [400, 91] on img at bounding box center [398, 89] width 5 height 5
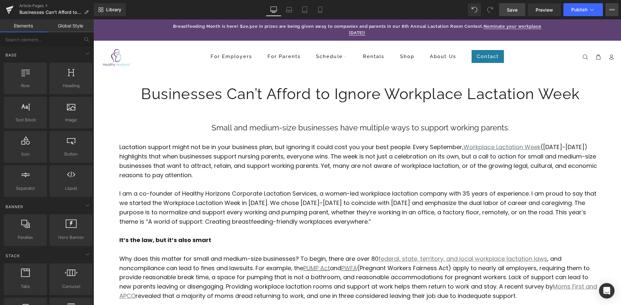
click at [608, 11] on button "View Live Page View with current Template Save Template to Library Schedule Pub…" at bounding box center [611, 9] width 13 height 13
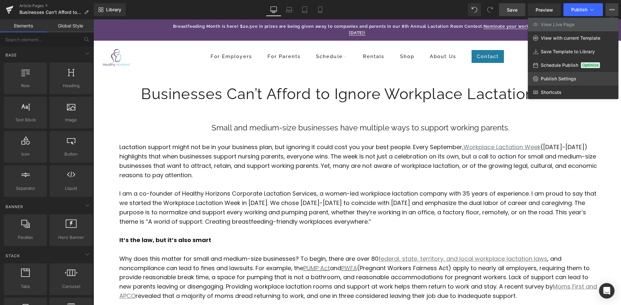
click at [557, 81] on span "Publish Settings" at bounding box center [558, 79] width 36 height 6
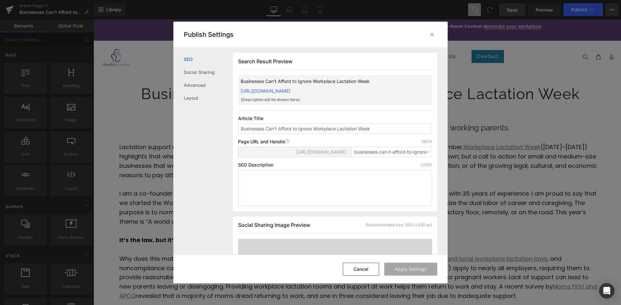
scroll to position [0, 0]
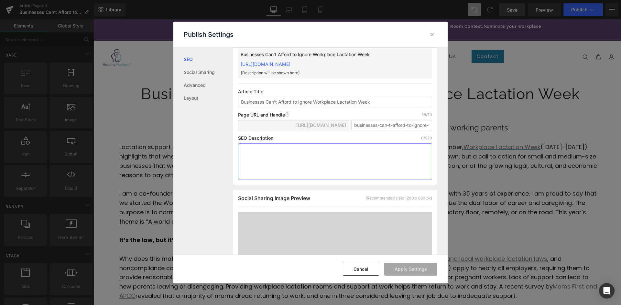
drag, startPoint x: 364, startPoint y: 185, endPoint x: 362, endPoint y: 201, distance: 15.7
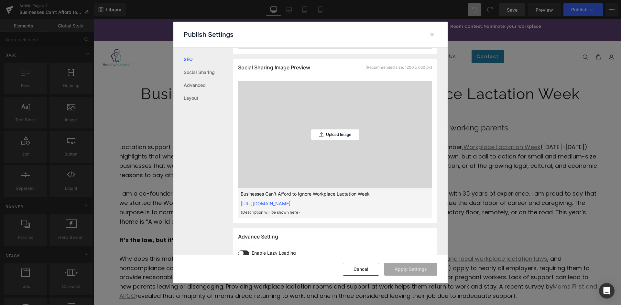
drag, startPoint x: 347, startPoint y: 140, endPoint x: 350, endPoint y: 172, distance: 32.1
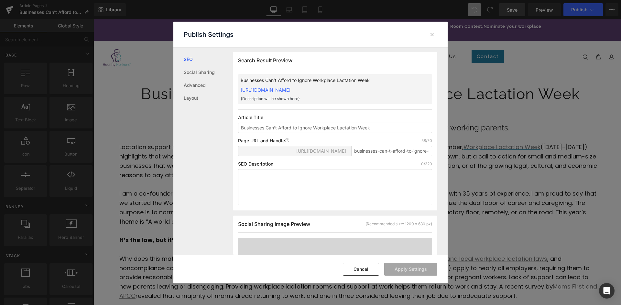
scroll to position [0, 0]
click at [201, 74] on link "Social Sharing" at bounding box center [208, 72] width 49 height 13
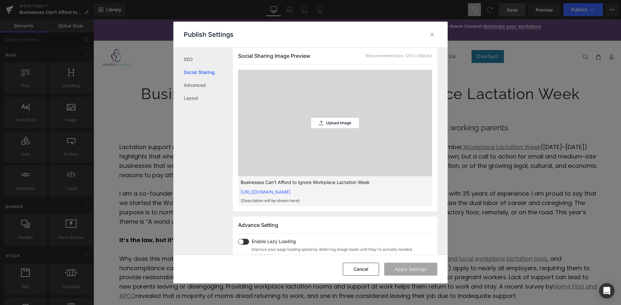
scroll to position [171, 0]
click at [200, 87] on link "Advanced" at bounding box center [208, 85] width 49 height 13
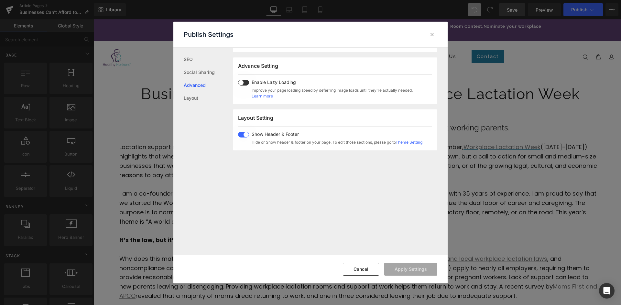
scroll to position [347, 0]
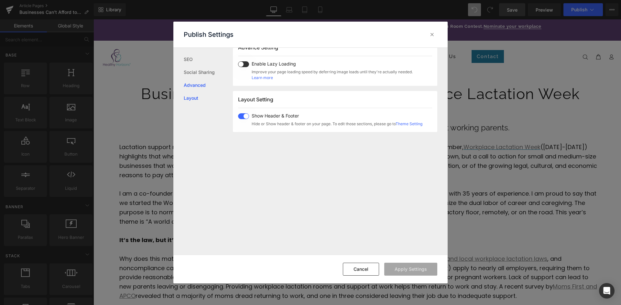
click at [200, 99] on link "Layout" at bounding box center [208, 98] width 49 height 13
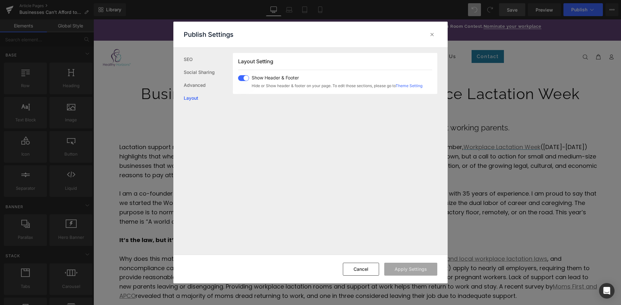
scroll to position [399, 0]
click at [201, 61] on link "SEO" at bounding box center [208, 59] width 49 height 13
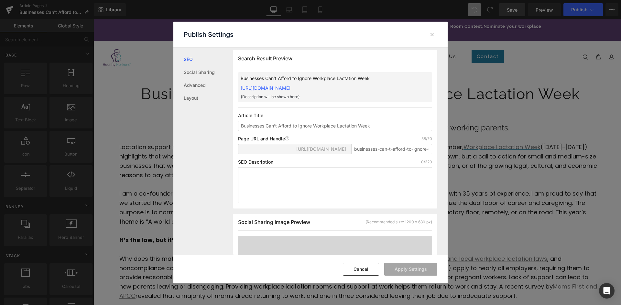
scroll to position [0, 0]
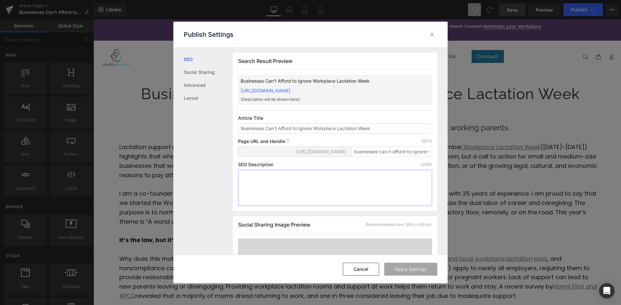
click at [284, 195] on textarea at bounding box center [335, 188] width 194 height 36
click at [354, 271] on button "Cancel" at bounding box center [361, 269] width 36 height 13
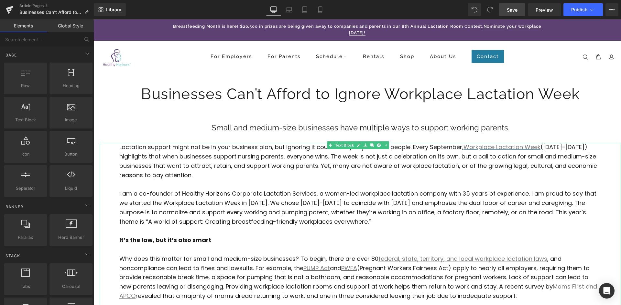
click at [145, 153] on p "Lactation support might not be in your business plan, but ignoring it could cos…" at bounding box center [360, 161] width 482 height 37
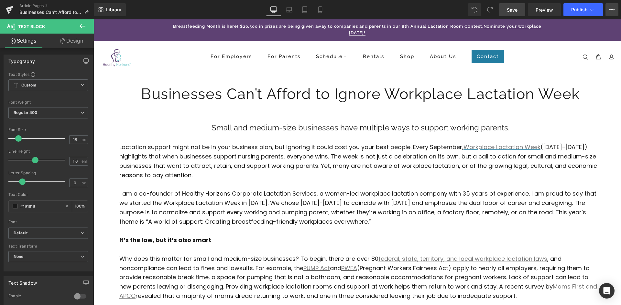
click at [611, 12] on icon at bounding box center [611, 9] width 5 height 5
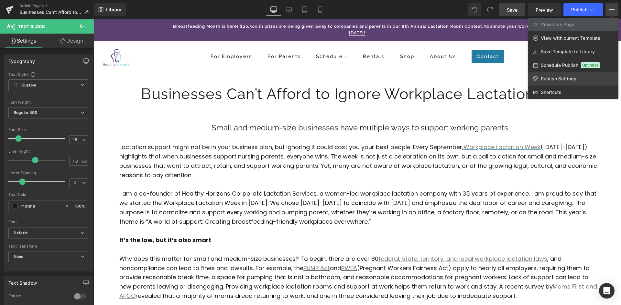
click at [584, 78] on link "Publish Settings" at bounding box center [572, 79] width 90 height 14
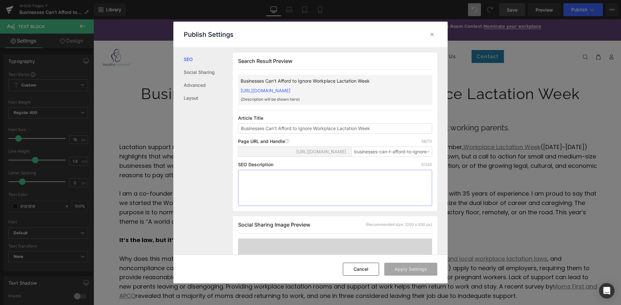
click at [275, 197] on textarea at bounding box center [335, 188] width 194 height 36
paste textarea "Ignoring workplace lactation is costly, leading to lost talent and legal risk. …"
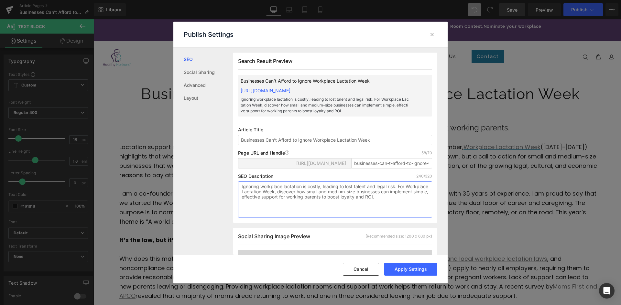
click at [298, 200] on textarea "Ignoring workplace lactation is costly, leading to lost talent and legal risk. …" at bounding box center [335, 200] width 194 height 36
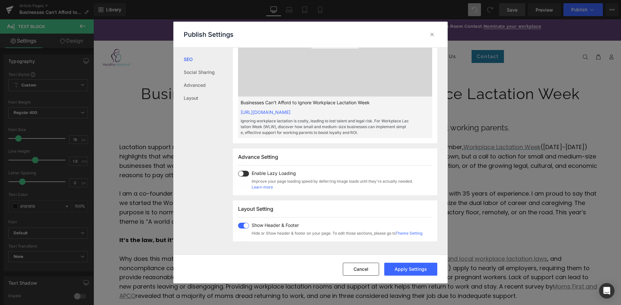
scroll to position [327, 0]
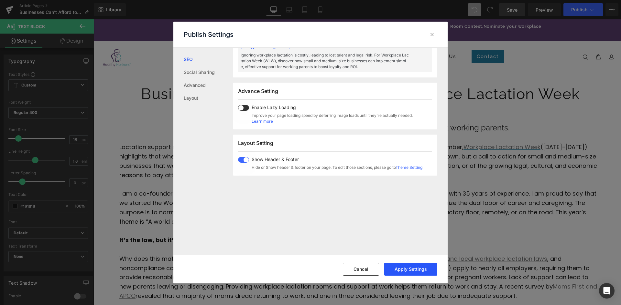
type textarea "Ignoring workplace lactation is costly, leading to lost talent and legal risk. …"
click at [411, 271] on button "Apply Settings" at bounding box center [410, 269] width 53 height 13
click at [433, 33] on icon at bounding box center [432, 34] width 6 height 6
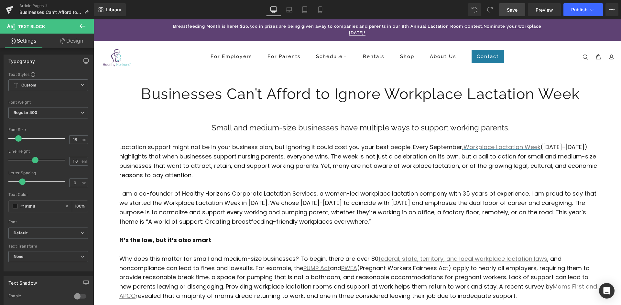
click at [508, 13] on span "Save" at bounding box center [511, 9] width 11 height 7
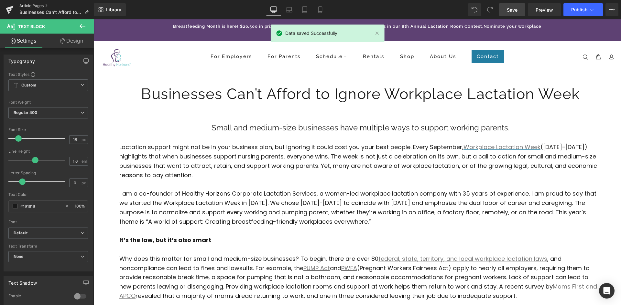
click at [29, 7] on link "Article Pages" at bounding box center [56, 5] width 74 height 5
